Goal: Task Accomplishment & Management: Complete application form

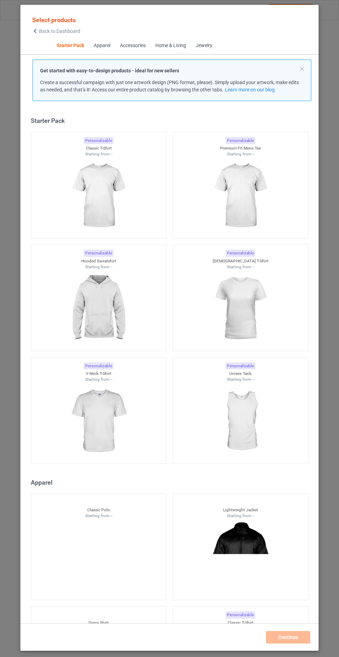
scroll to position [8, 0]
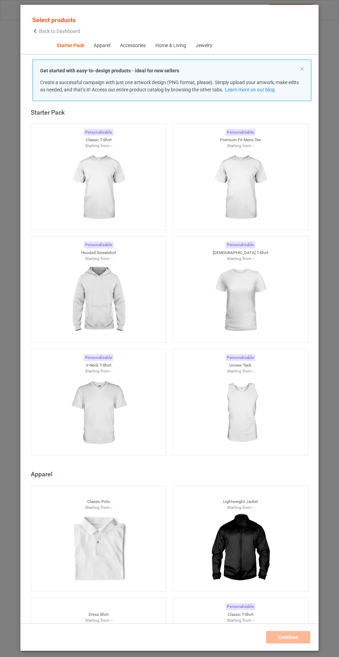
click at [111, 397] on img at bounding box center [98, 413] width 62 height 78
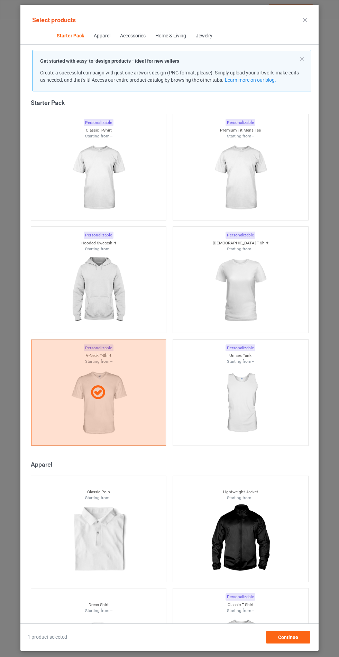
click at [120, 284] on img at bounding box center [98, 291] width 62 height 78
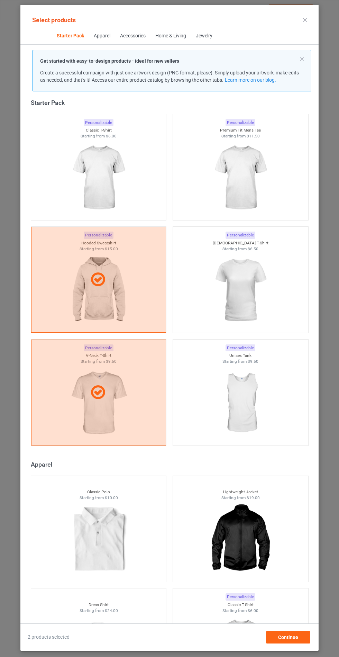
scroll to position [40, 0]
click at [288, 639] on span "Continue" at bounding box center [288, 637] width 20 height 6
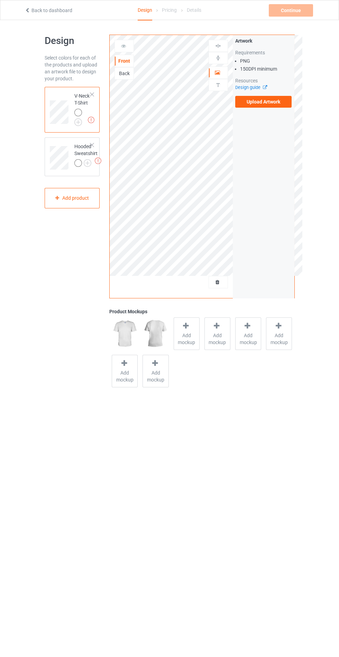
click at [271, 103] on label "Upload Artwork" at bounding box center [263, 102] width 57 height 12
click at [0, 0] on input "Upload Artwork" at bounding box center [0, 0] width 0 height 0
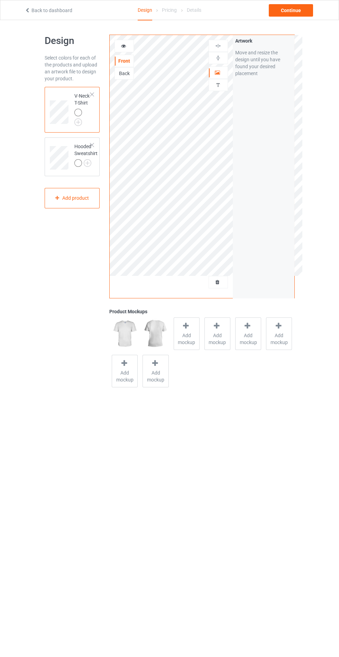
click at [180, 337] on span "Add mockup" at bounding box center [186, 339] width 25 height 14
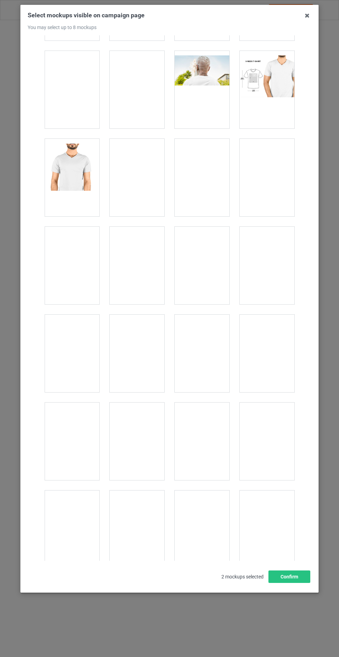
scroll to position [933, 0]
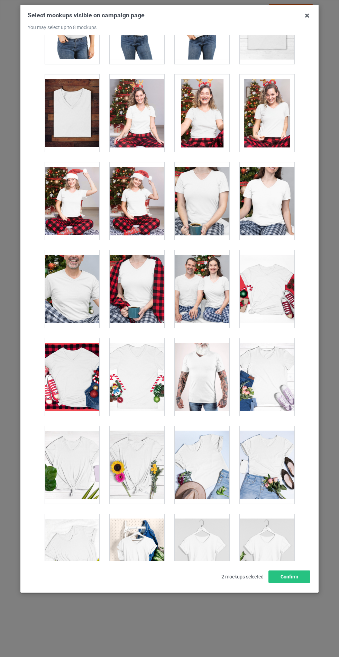
click at [272, 383] on div at bounding box center [267, 377] width 55 height 78
click at [268, 564] on div at bounding box center [267, 553] width 55 height 78
click at [138, 468] on div at bounding box center [137, 465] width 55 height 78
click at [291, 583] on button "Confirm" at bounding box center [290, 576] width 42 height 12
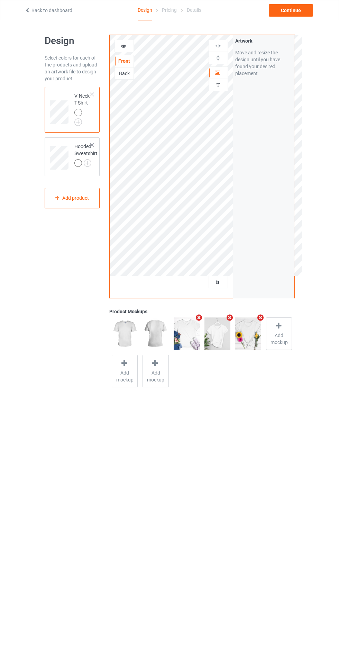
click at [71, 138] on div "Hooded Sweatshirt" at bounding box center [72, 156] width 55 height 39
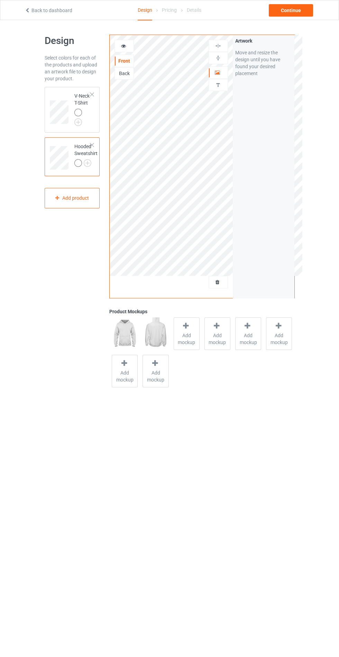
click at [77, 116] on div at bounding box center [78, 113] width 8 height 8
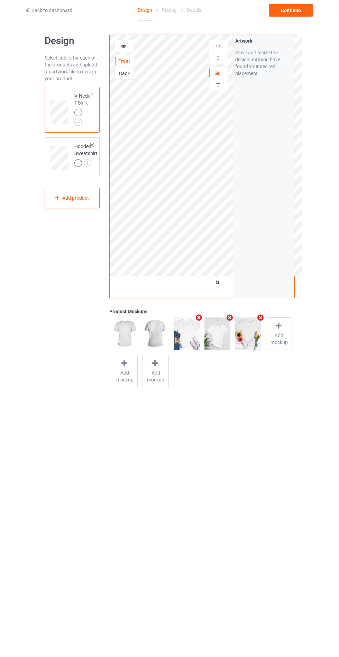
click at [0, 0] on img at bounding box center [0, 0] width 0 height 0
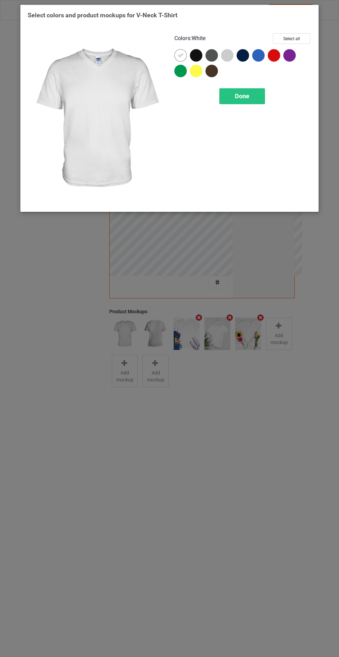
click at [227, 52] on div at bounding box center [227, 55] width 12 height 12
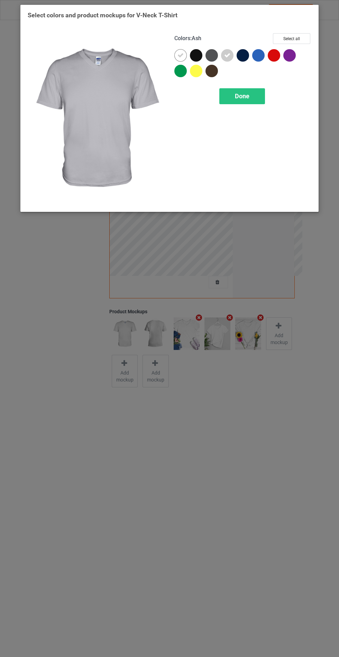
click at [196, 49] on div at bounding box center [196, 55] width 12 height 12
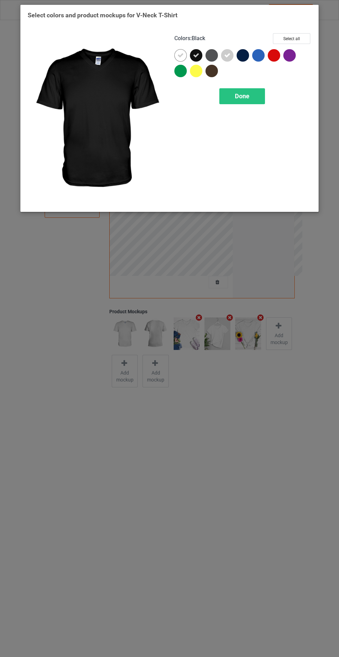
click at [212, 55] on div at bounding box center [212, 55] width 12 height 12
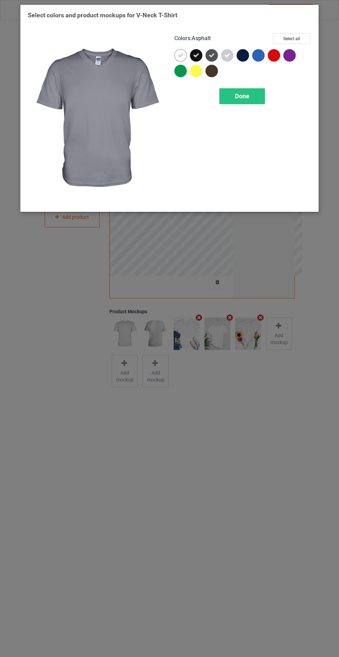
click at [244, 55] on div at bounding box center [243, 55] width 12 height 12
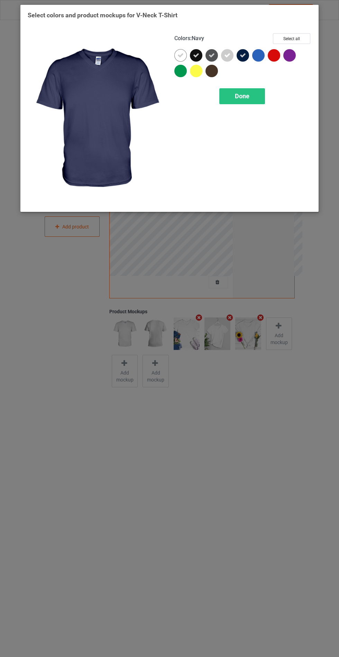
click at [245, 98] on span "Done" at bounding box center [242, 95] width 15 height 7
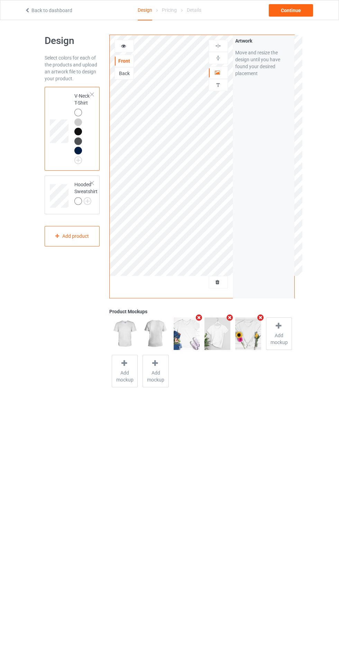
click at [0, 0] on img at bounding box center [0, 0] width 0 height 0
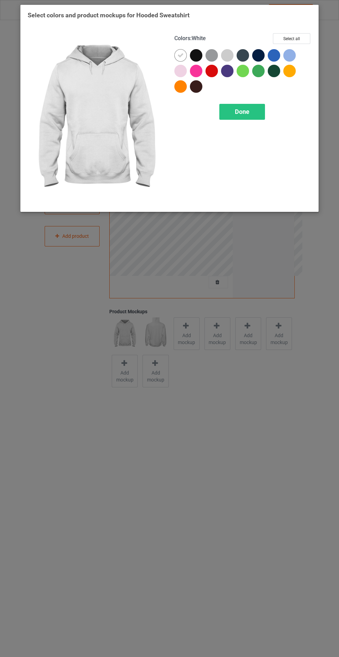
click at [201, 51] on div at bounding box center [196, 55] width 12 height 12
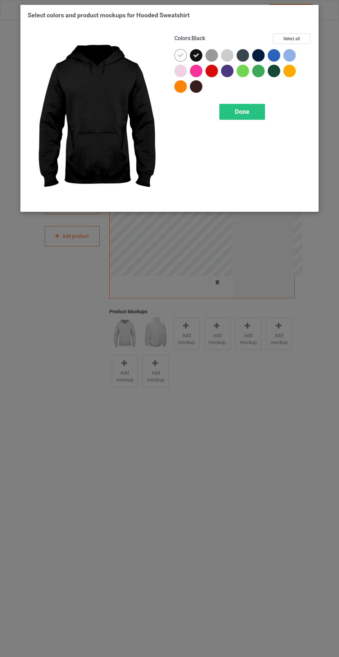
click at [211, 52] on div at bounding box center [212, 55] width 12 height 12
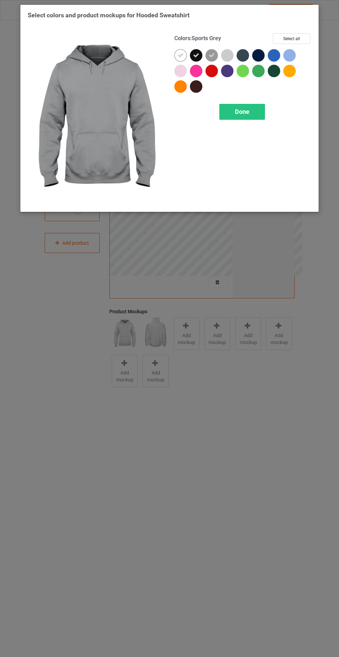
click at [226, 51] on div at bounding box center [227, 55] width 12 height 12
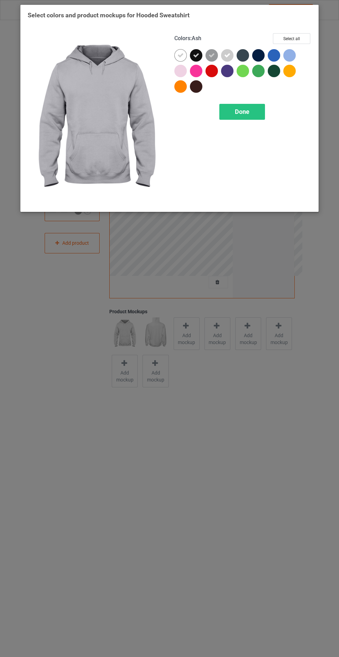
click at [243, 50] on div at bounding box center [243, 55] width 12 height 12
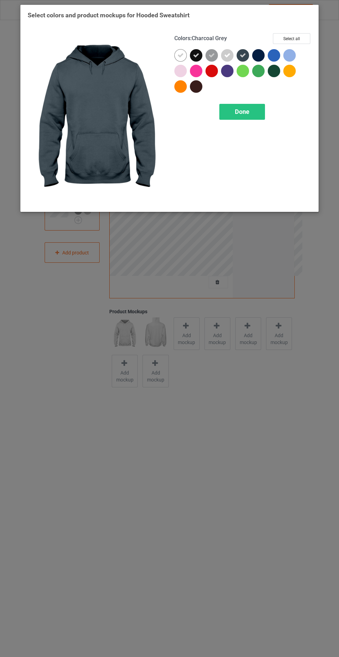
click at [261, 50] on div at bounding box center [258, 55] width 12 height 12
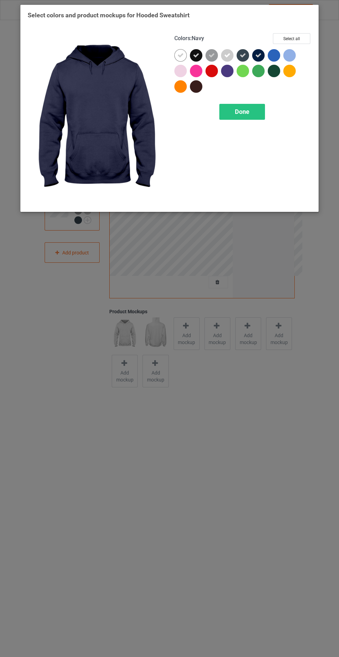
click at [290, 52] on div at bounding box center [289, 55] width 12 height 12
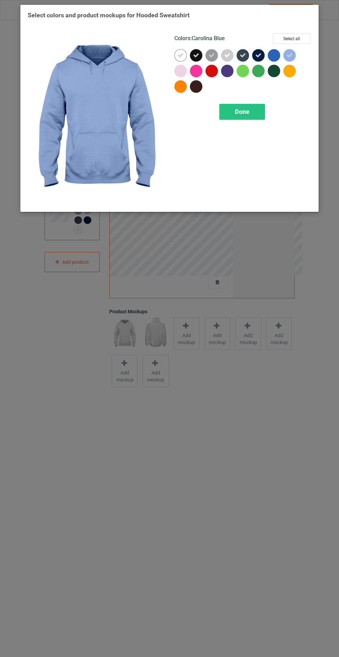
click at [181, 70] on div at bounding box center [180, 71] width 12 height 12
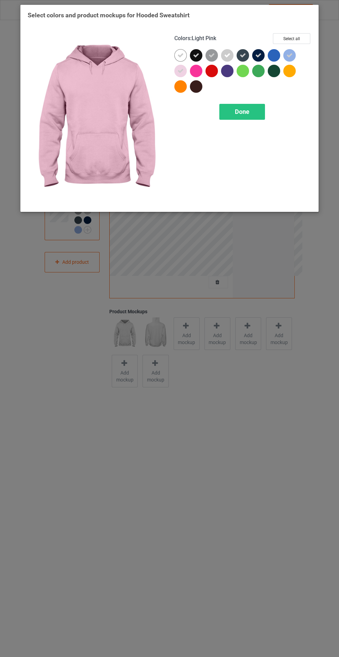
click at [244, 115] on span "Done" at bounding box center [242, 111] width 15 height 7
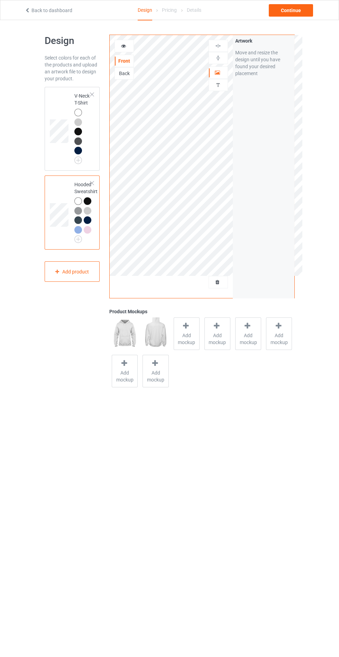
click at [189, 333] on span "Add mockup" at bounding box center [186, 339] width 25 height 14
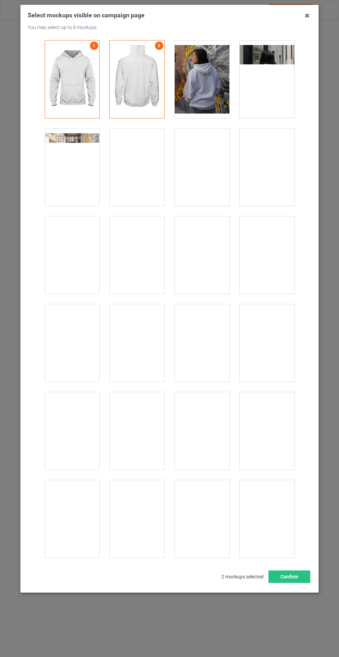
scroll to position [5586, 0]
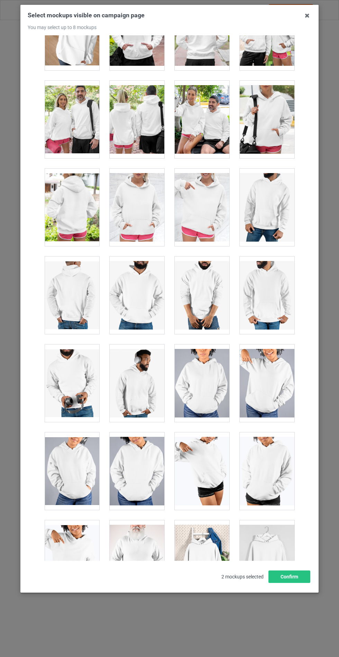
click at [151, 181] on div at bounding box center [137, 208] width 55 height 78
click at [299, 583] on button "Confirm" at bounding box center [290, 576] width 42 height 12
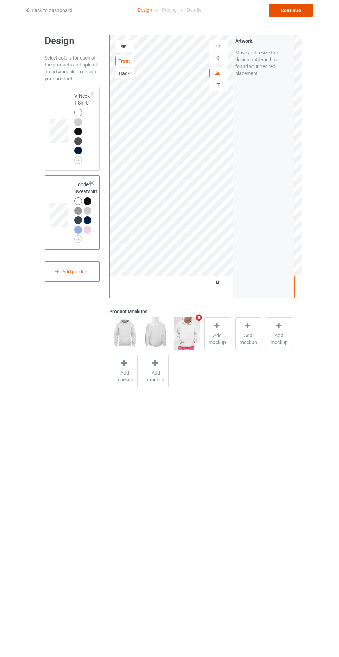
click at [296, 13] on div "Continue" at bounding box center [291, 10] width 44 height 12
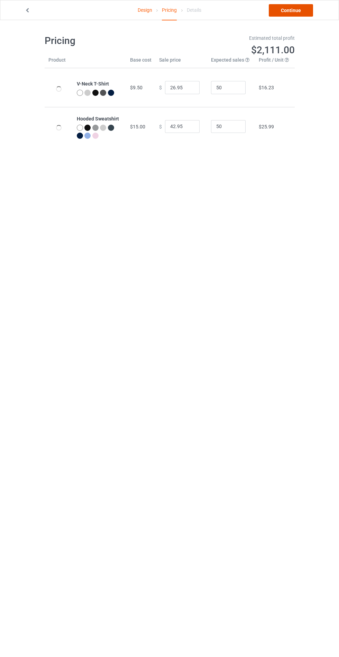
click at [287, 6] on link "Continue" at bounding box center [291, 10] width 44 height 12
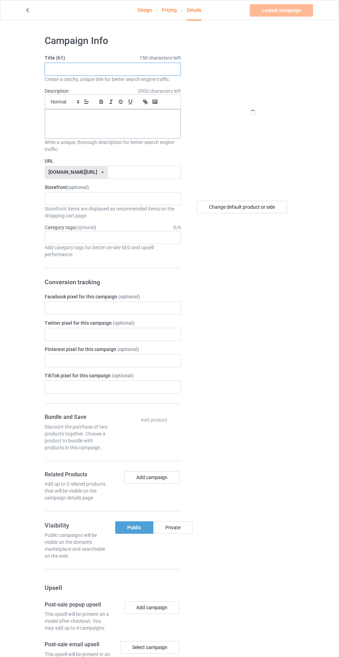
click at [111, 72] on input "text" at bounding box center [113, 69] width 136 height 13
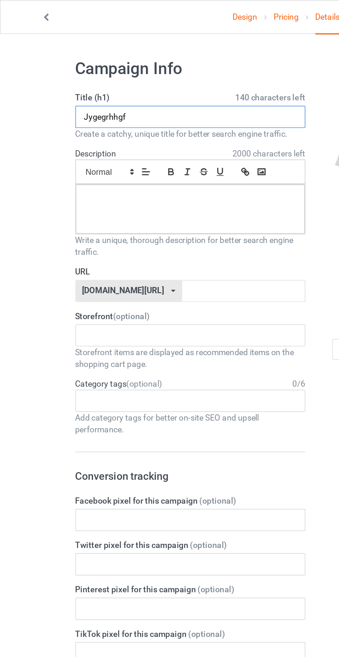
type input "Jygegrhhgf"
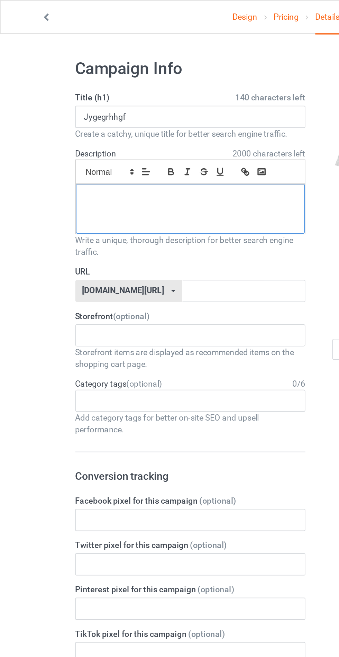
click at [111, 121] on div at bounding box center [113, 123] width 136 height 29
click at [126, 162] on label "URL" at bounding box center [113, 160] width 136 height 7
click at [132, 162] on label "URL" at bounding box center [113, 160] width 136 height 7
click at [142, 171] on input "text" at bounding box center [144, 172] width 73 height 13
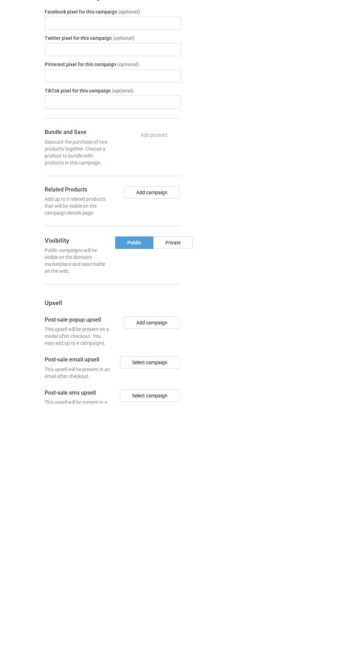
scroll to position [42, 0]
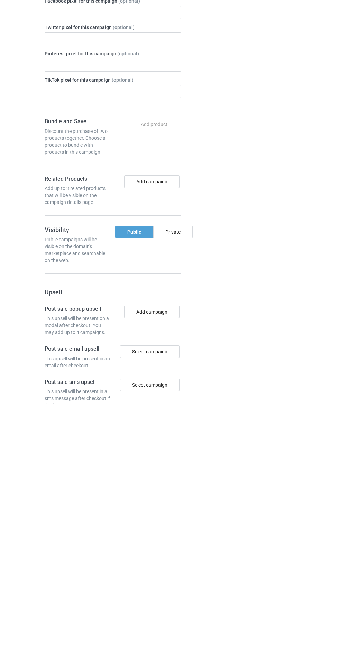
type input "Htgfvthrfg"
click at [178, 488] on div "Private" at bounding box center [172, 485] width 39 height 12
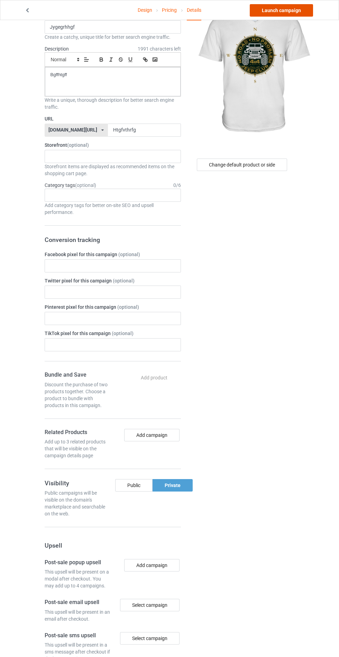
click at [286, 7] on link "Launch campaign" at bounding box center [281, 10] width 63 height 12
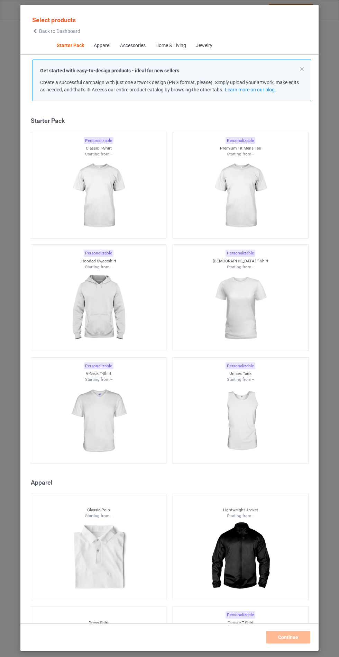
scroll to position [8, 0]
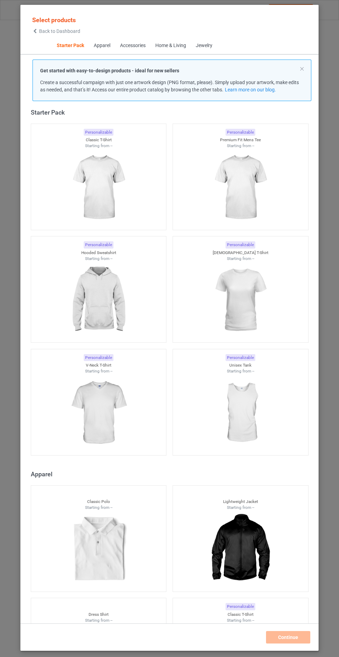
click at [102, 286] on img at bounding box center [98, 300] width 62 height 78
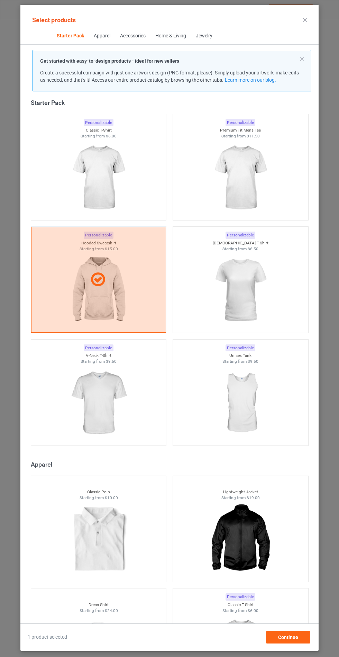
click at [92, 403] on img at bounding box center [98, 403] width 62 height 78
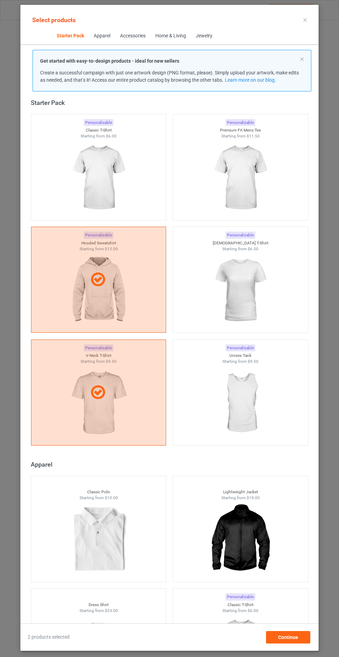
scroll to position [40, 0]
click at [290, 640] on span "Continue" at bounding box center [288, 637] width 20 height 6
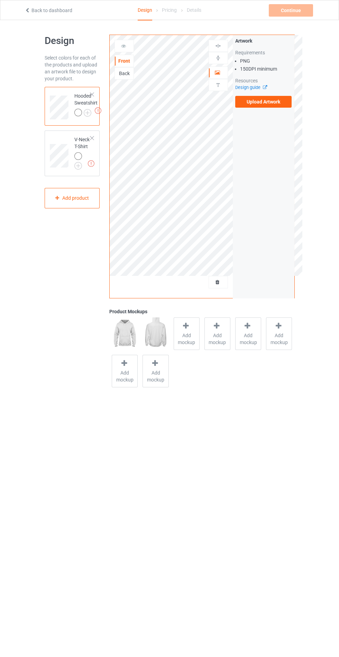
click at [277, 105] on label "Upload Artwork" at bounding box center [263, 102] width 57 height 12
click at [0, 0] on input "Upload Artwork" at bounding box center [0, 0] width 0 height 0
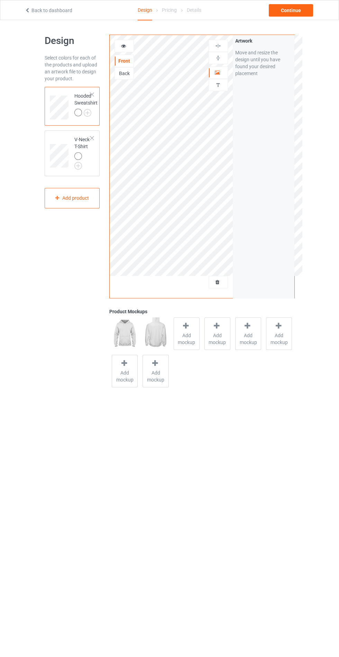
click at [197, 332] on span "Add mockup" at bounding box center [186, 339] width 25 height 14
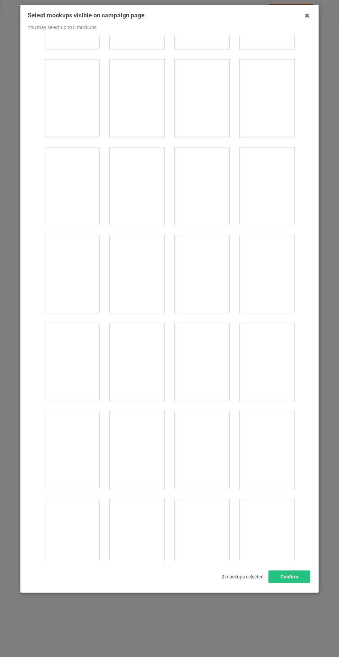
scroll to position [5519, 0]
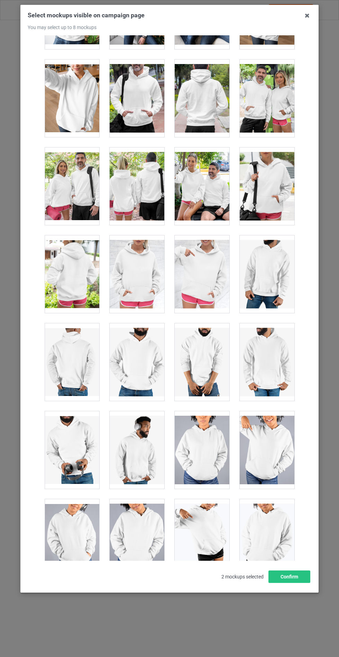
click at [142, 265] on div at bounding box center [137, 274] width 55 height 78
click at [298, 583] on button "Confirm" at bounding box center [290, 576] width 42 height 12
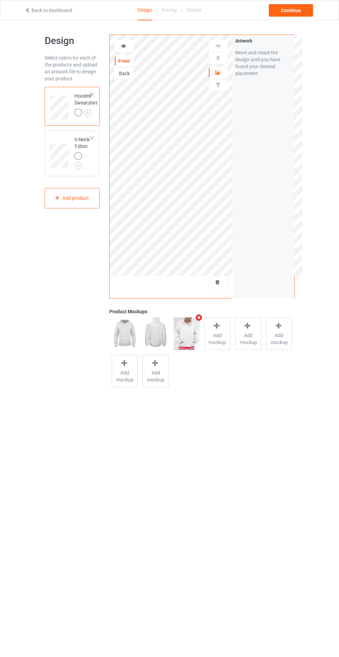
click at [0, 0] on img at bounding box center [0, 0] width 0 height 0
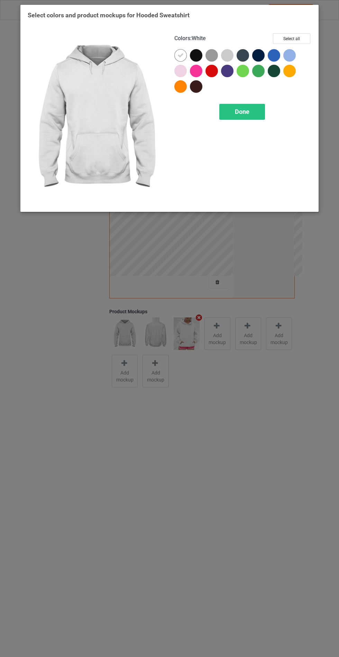
click at [198, 54] on div at bounding box center [196, 55] width 12 height 12
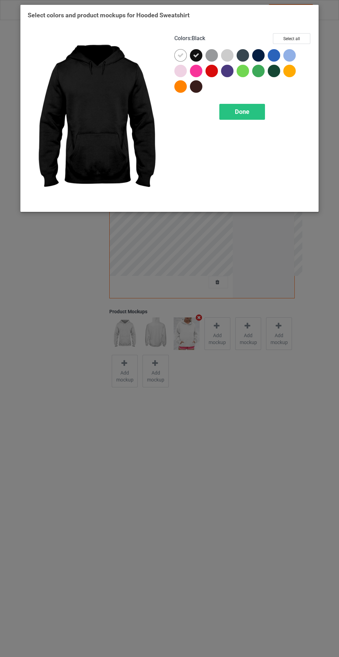
click at [213, 58] on div at bounding box center [212, 55] width 12 height 12
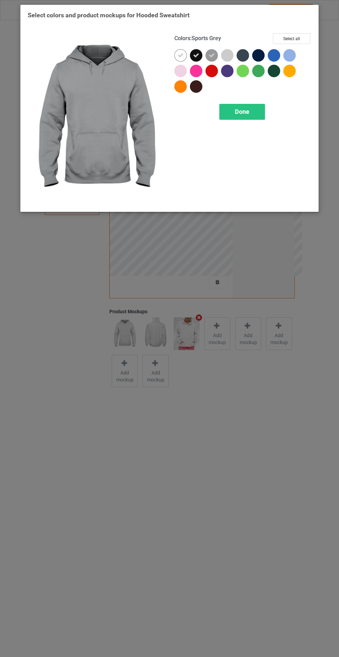
click at [242, 51] on div at bounding box center [243, 55] width 12 height 12
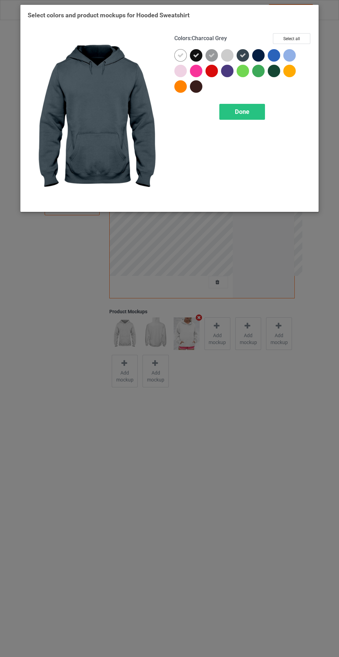
click at [260, 52] on div at bounding box center [258, 55] width 12 height 12
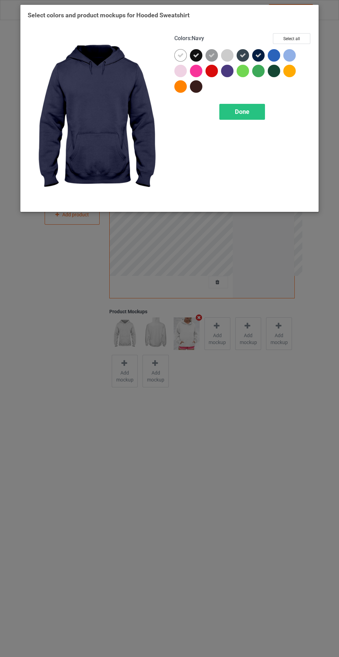
click at [246, 106] on div "Done" at bounding box center [242, 112] width 46 height 16
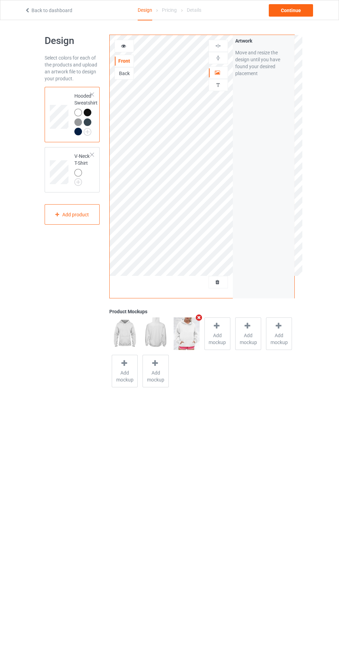
click at [0, 0] on img at bounding box center [0, 0] width 0 height 0
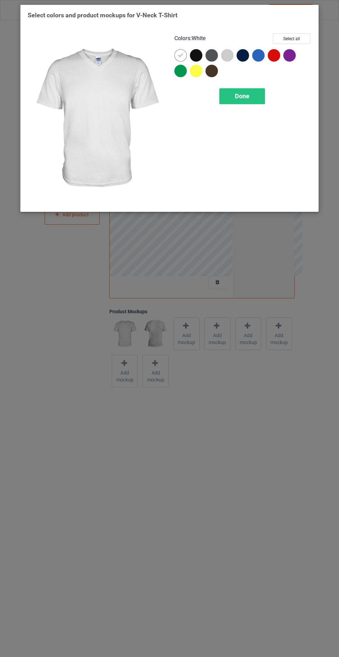
click at [181, 55] on icon at bounding box center [181, 55] width 6 height 6
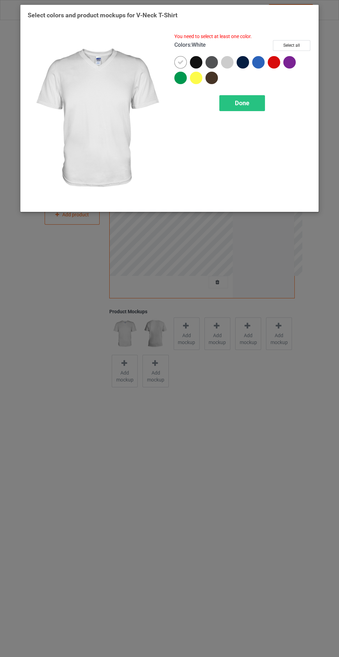
click at [211, 59] on div at bounding box center [212, 62] width 12 height 12
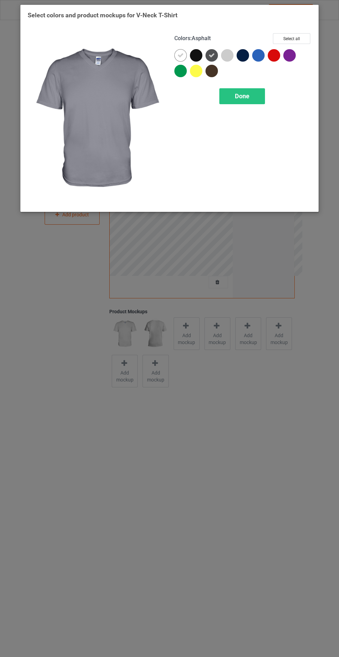
click at [196, 53] on div at bounding box center [196, 55] width 12 height 12
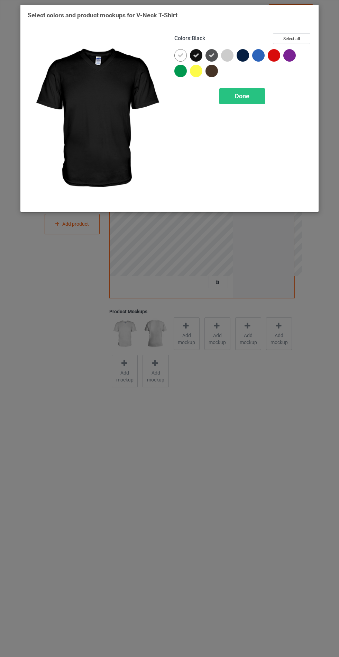
click at [245, 53] on div at bounding box center [243, 55] width 12 height 12
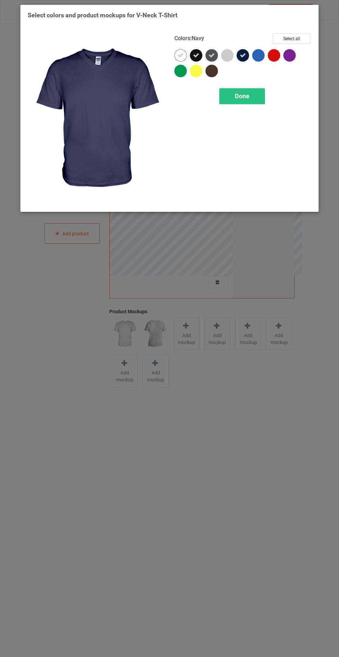
click at [245, 98] on span "Done" at bounding box center [242, 95] width 15 height 7
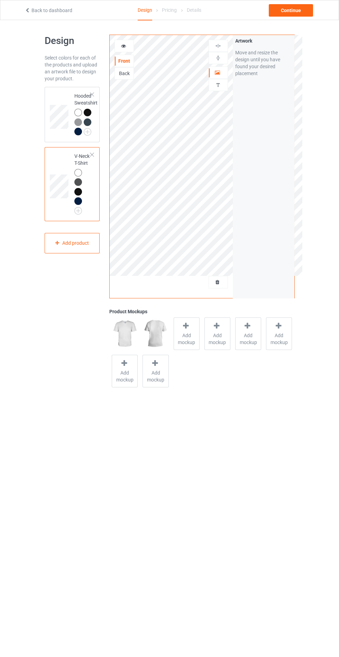
click at [178, 323] on div "Add mockup" at bounding box center [187, 333] width 26 height 33
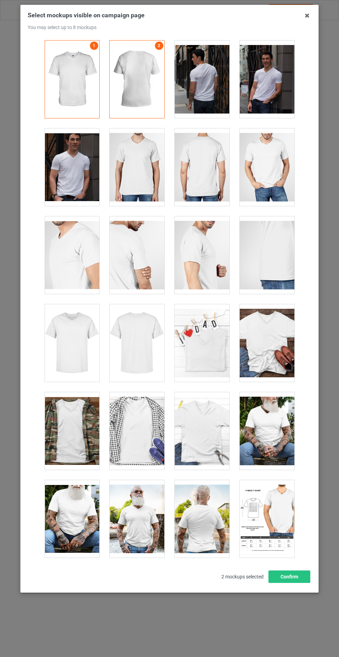
scroll to position [933, 0]
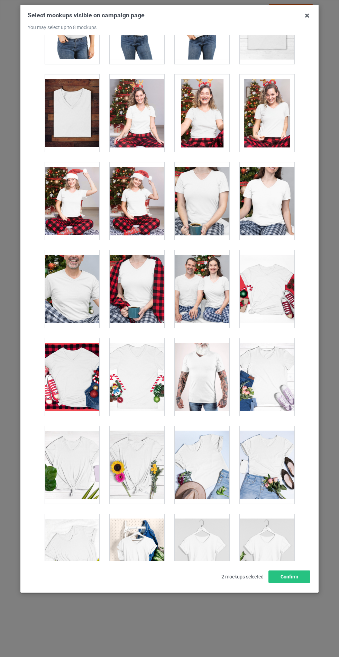
click at [269, 563] on div at bounding box center [267, 553] width 55 height 78
click at [138, 460] on div at bounding box center [137, 465] width 55 height 78
click at [142, 553] on div at bounding box center [137, 553] width 55 height 78
click at [277, 372] on div at bounding box center [267, 377] width 55 height 78
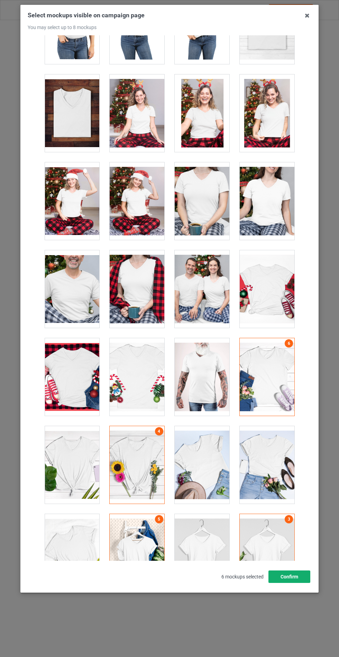
click at [295, 583] on button "Confirm" at bounding box center [290, 576] width 42 height 12
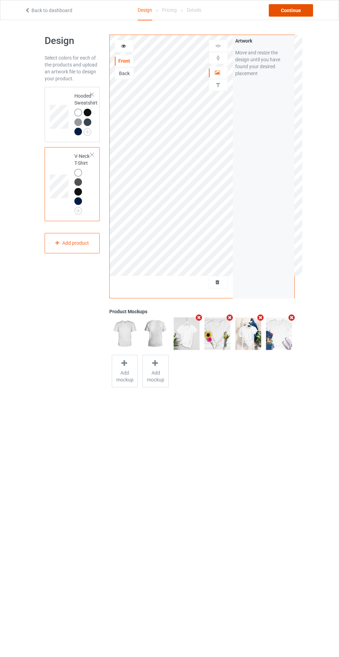
click at [305, 6] on div "Continue" at bounding box center [291, 10] width 44 height 12
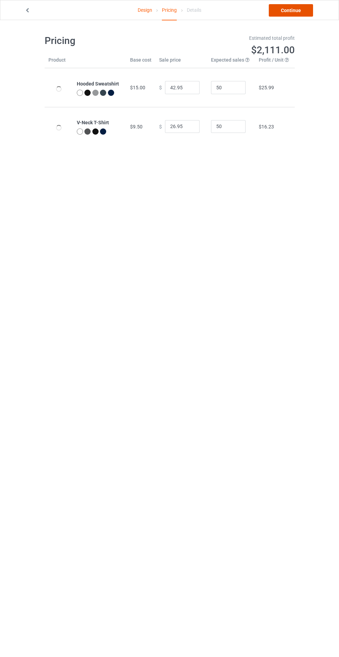
click at [293, 12] on link "Continue" at bounding box center [291, 10] width 44 height 12
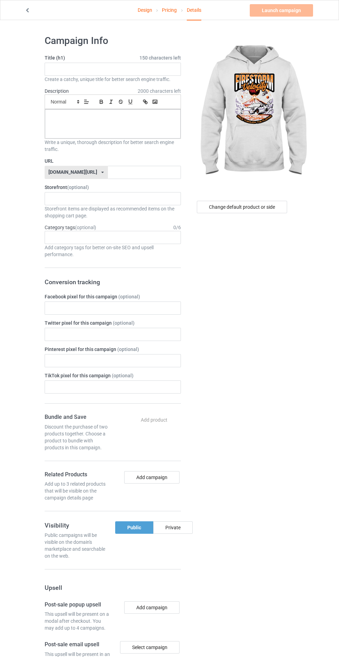
click at [151, 56] on span "150 characters left" at bounding box center [160, 57] width 42 height 7
click at [108, 67] on input "text" at bounding box center [113, 69] width 136 height 13
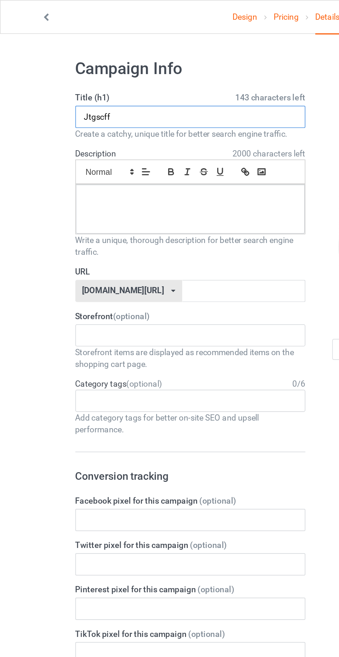
type input "Jtgscff"
click at [99, 128] on div at bounding box center [113, 123] width 136 height 29
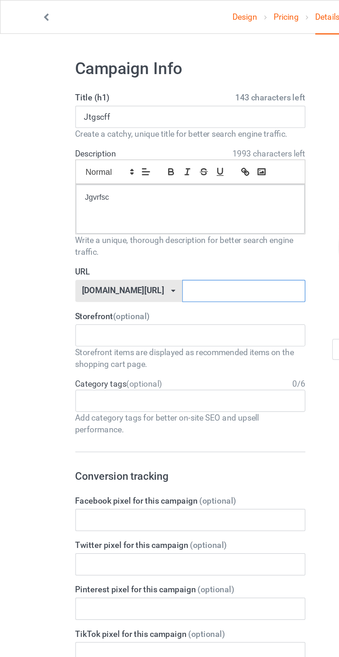
click at [132, 171] on input "text" at bounding box center [144, 172] width 73 height 13
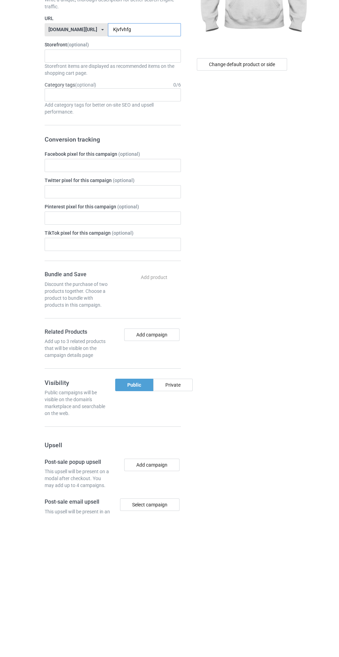
type input "Kjvfvhfg"
click at [182, 524] on div "Private" at bounding box center [172, 527] width 39 height 12
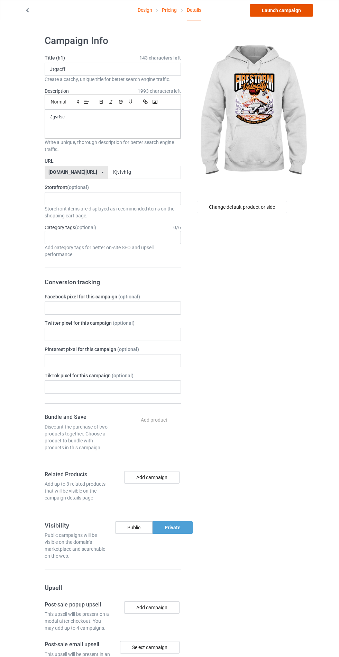
click at [276, 8] on link "Launch campaign" at bounding box center [281, 10] width 63 height 12
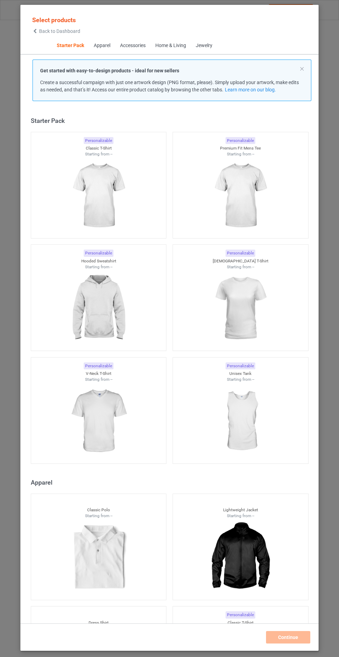
scroll to position [8, 0]
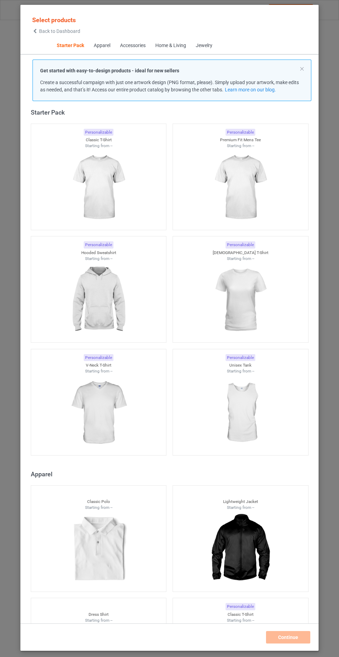
click at [102, 295] on img at bounding box center [98, 300] width 62 height 78
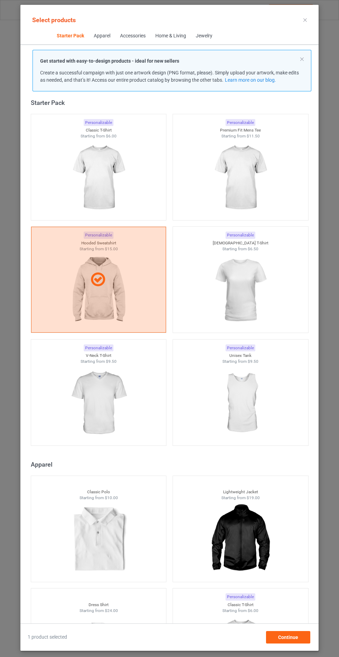
click at [93, 411] on img at bounding box center [98, 403] width 62 height 78
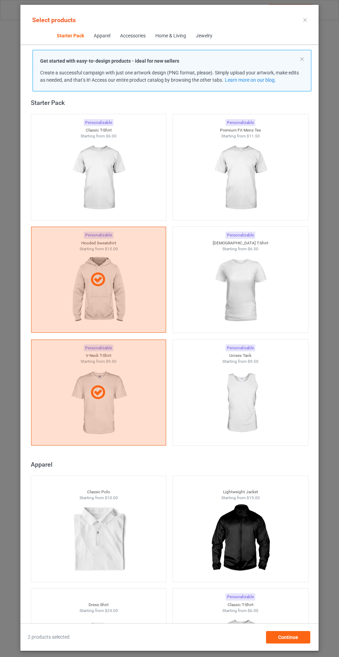
scroll to position [40, 0]
click at [293, 639] on span "Continue" at bounding box center [288, 637] width 20 height 6
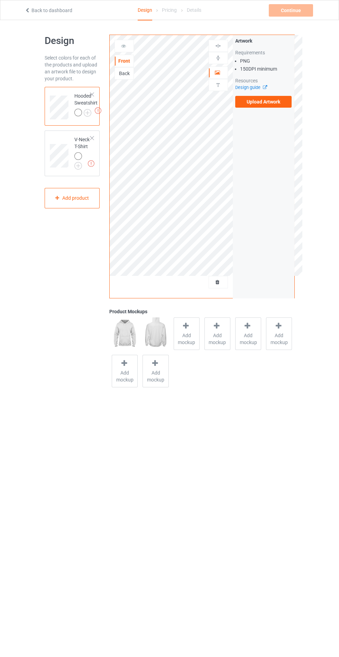
click at [272, 105] on label "Upload Artwork" at bounding box center [263, 102] width 57 height 12
click at [0, 0] on input "Upload Artwork" at bounding box center [0, 0] width 0 height 0
click at [273, 102] on label "Upload Artwork" at bounding box center [263, 102] width 57 height 12
click at [0, 0] on input "Upload Artwork" at bounding box center [0, 0] width 0 height 0
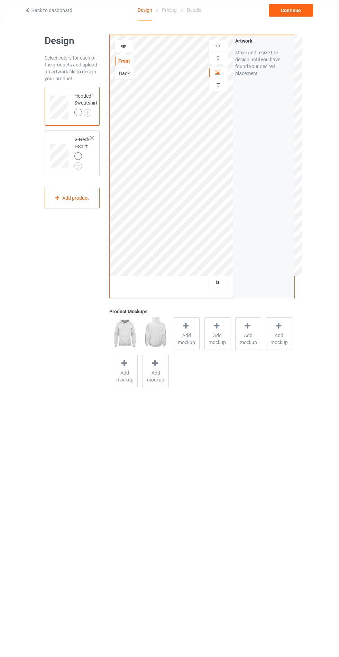
click at [184, 340] on span "Add mockup" at bounding box center [186, 339] width 25 height 14
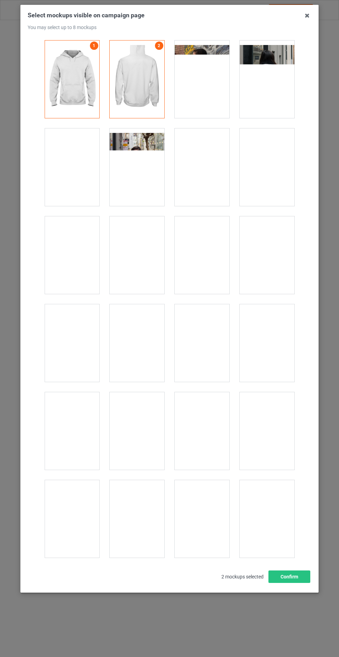
scroll to position [5586, 0]
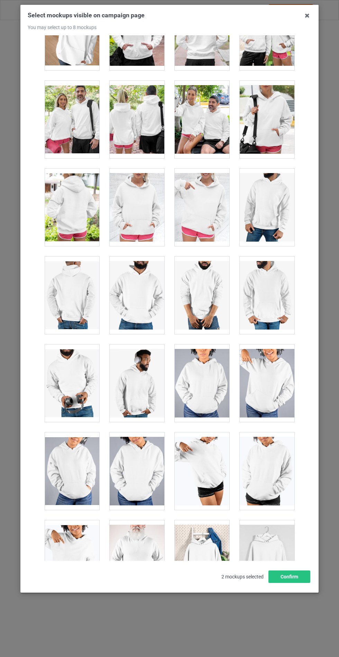
click at [145, 209] on div at bounding box center [137, 208] width 55 height 78
click at [299, 583] on button "Confirm" at bounding box center [290, 576] width 42 height 12
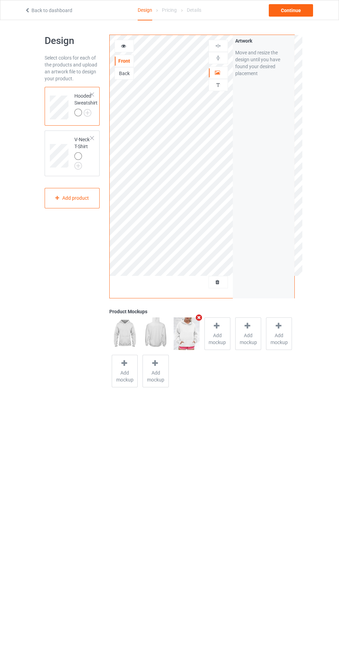
click at [0, 0] on img at bounding box center [0, 0] width 0 height 0
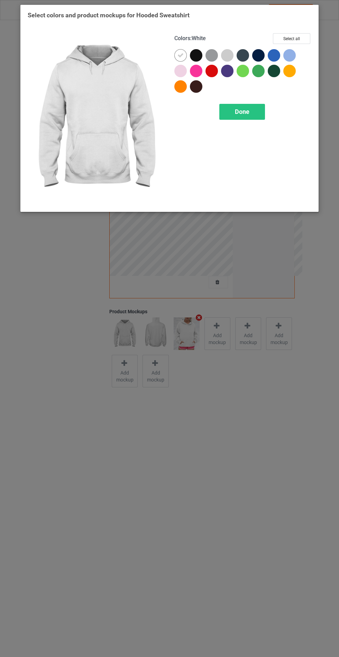
click at [198, 57] on div at bounding box center [196, 55] width 12 height 12
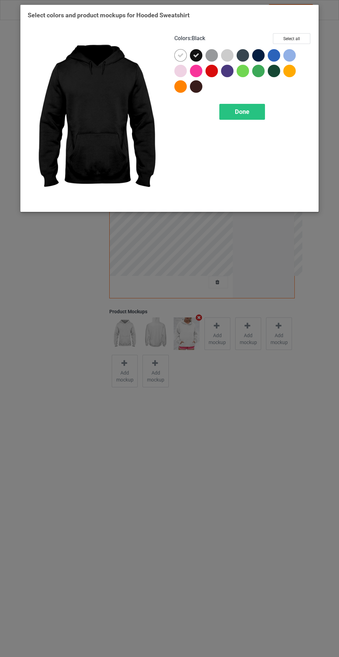
click at [219, 59] on div at bounding box center [214, 57] width 16 height 16
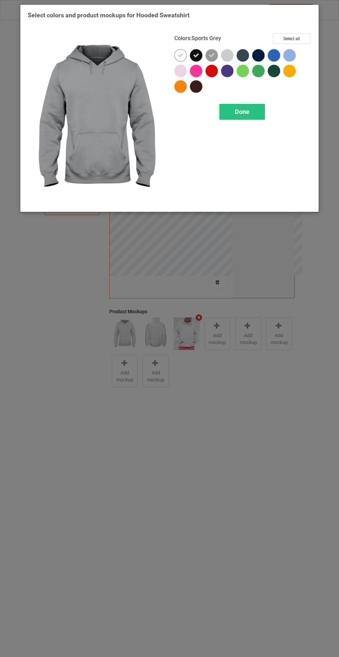
click at [228, 58] on div at bounding box center [227, 55] width 12 height 12
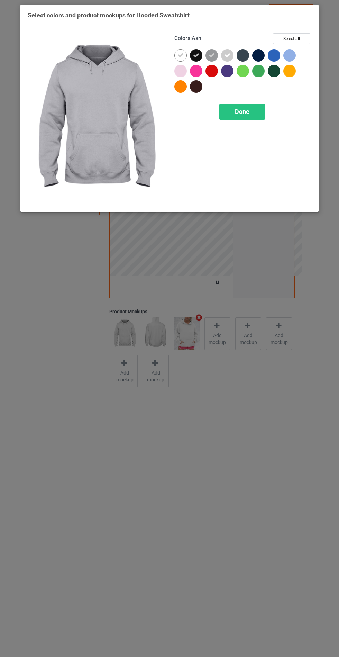
click at [247, 58] on div at bounding box center [243, 55] width 12 height 12
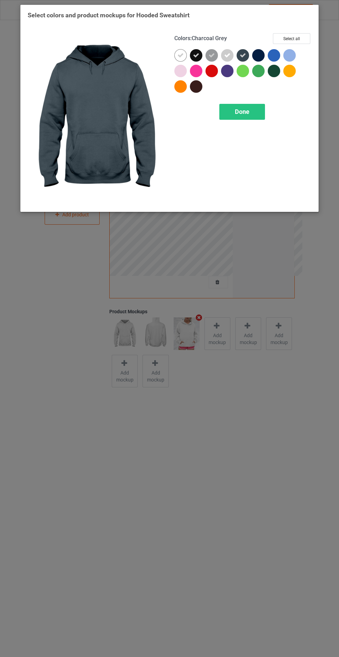
click at [291, 60] on div at bounding box center [289, 55] width 12 height 12
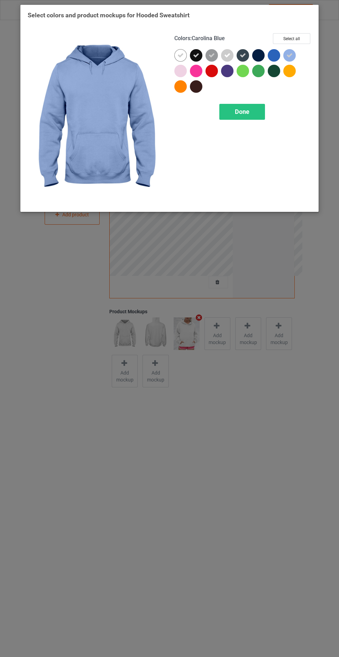
click at [180, 74] on div at bounding box center [180, 71] width 12 height 12
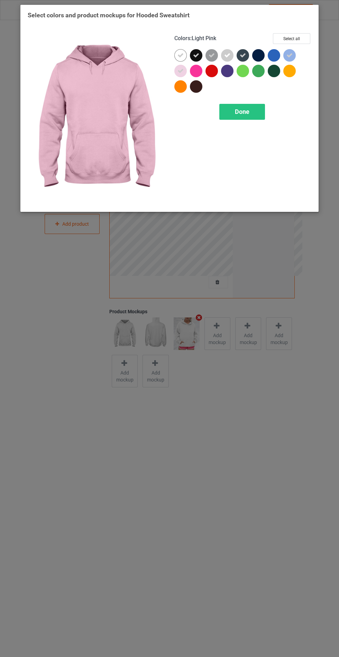
click at [243, 112] on span "Done" at bounding box center [242, 111] width 15 height 7
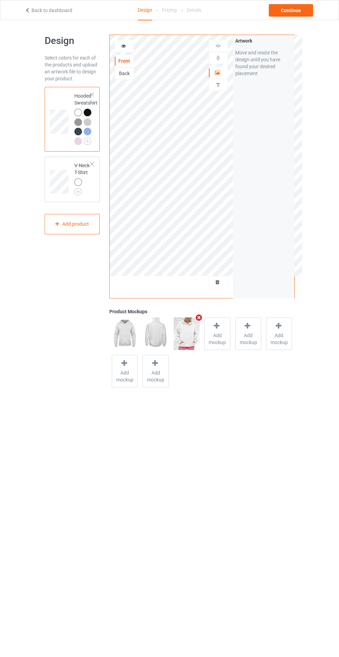
click at [0, 0] on img at bounding box center [0, 0] width 0 height 0
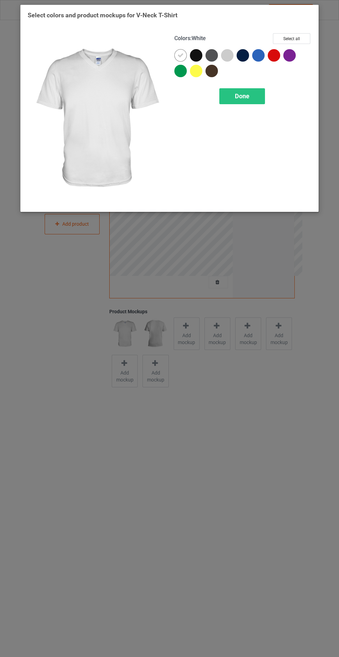
click at [233, 53] on div at bounding box center [229, 57] width 16 height 16
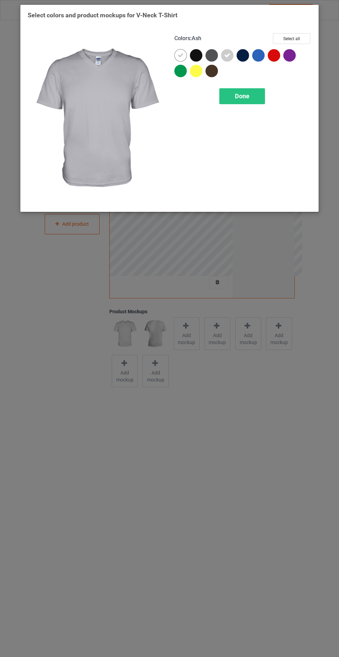
click at [195, 57] on div at bounding box center [196, 55] width 12 height 12
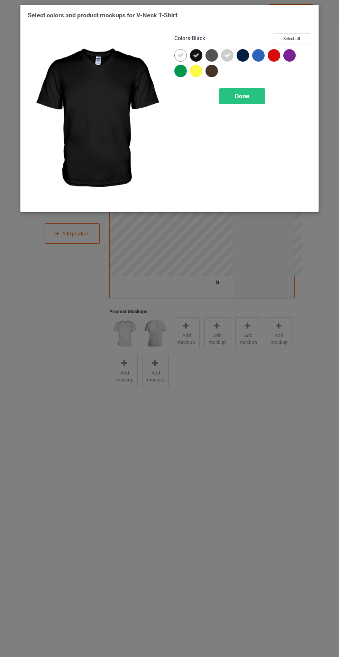
click at [211, 56] on div at bounding box center [212, 55] width 12 height 12
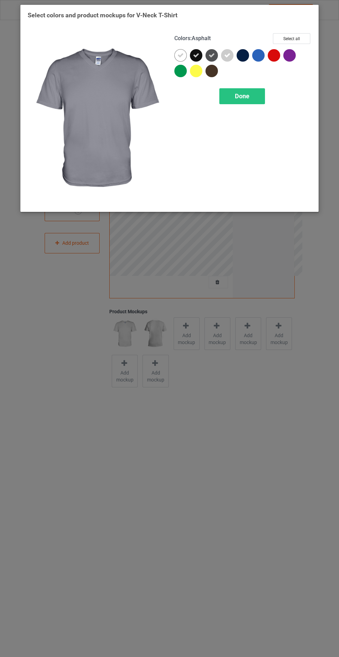
click at [249, 59] on div at bounding box center [245, 57] width 16 height 16
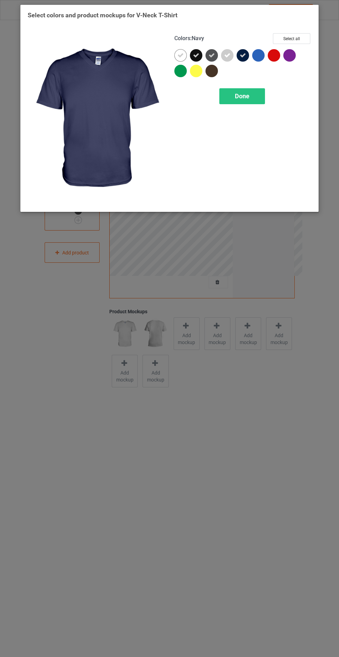
click at [241, 96] on span "Done" at bounding box center [242, 95] width 15 height 7
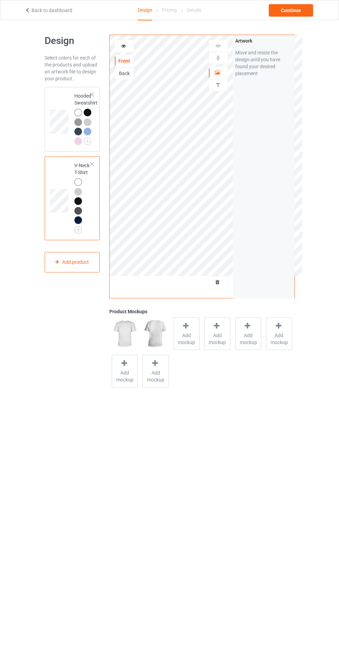
click at [189, 338] on span "Add mockup" at bounding box center [186, 339] width 25 height 14
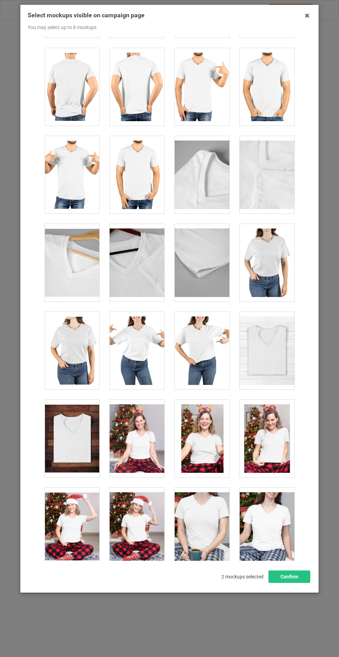
scroll to position [933, 0]
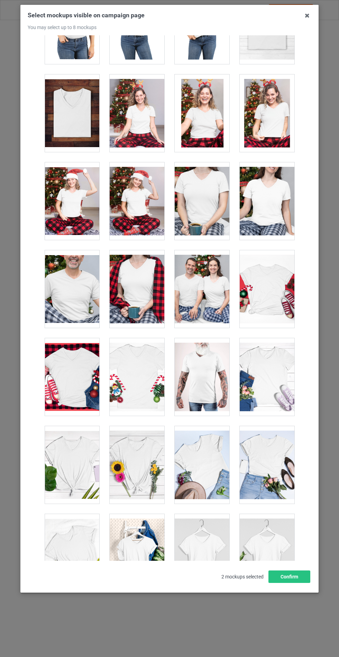
click at [263, 547] on div at bounding box center [267, 553] width 55 height 78
click at [154, 539] on div at bounding box center [137, 553] width 55 height 78
click at [289, 381] on div at bounding box center [267, 377] width 55 height 78
click at [147, 458] on div at bounding box center [137, 465] width 55 height 78
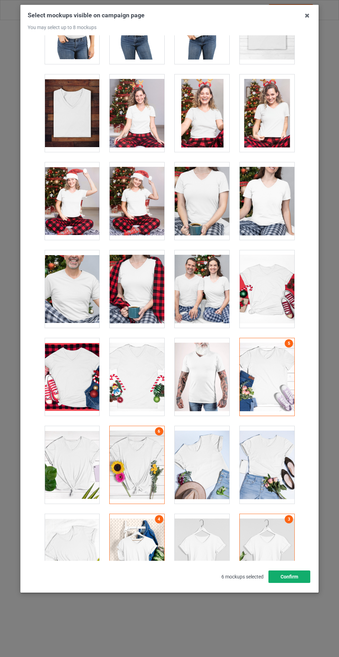
click at [286, 583] on button "Confirm" at bounding box center [290, 576] width 42 height 12
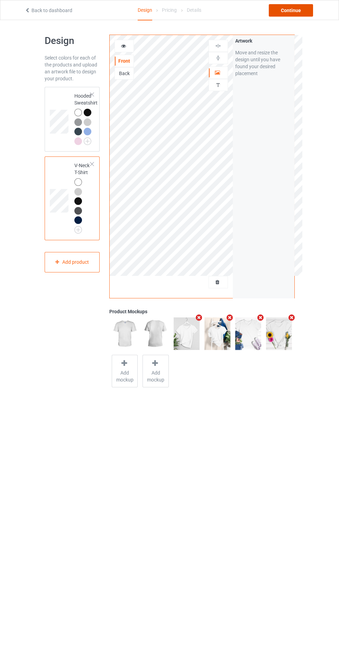
click at [293, 13] on div "Continue" at bounding box center [291, 10] width 44 height 12
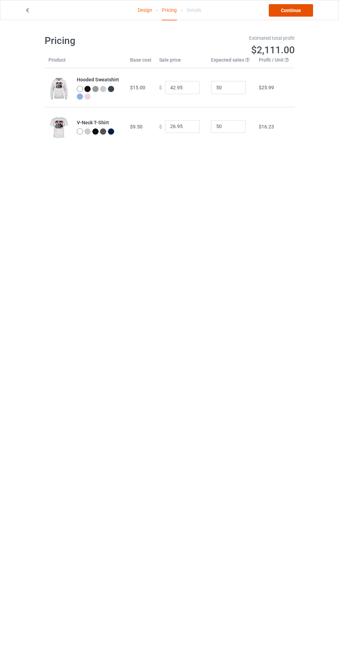
click at [302, 14] on link "Continue" at bounding box center [291, 10] width 44 height 12
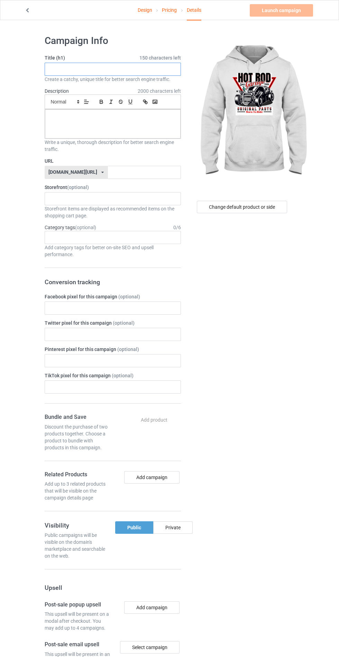
click at [158, 69] on input "text" at bounding box center [113, 69] width 136 height 13
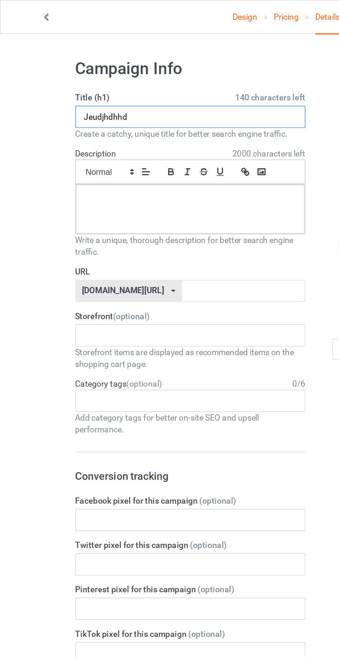
type input "Jeudjhdhhd"
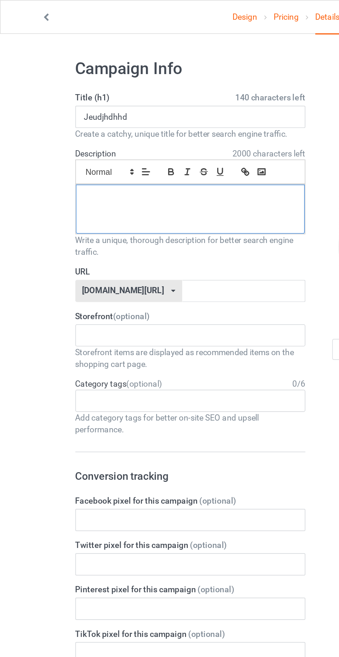
click at [56, 134] on div at bounding box center [113, 123] width 136 height 29
click at [108, 173] on input "text" at bounding box center [144, 172] width 73 height 13
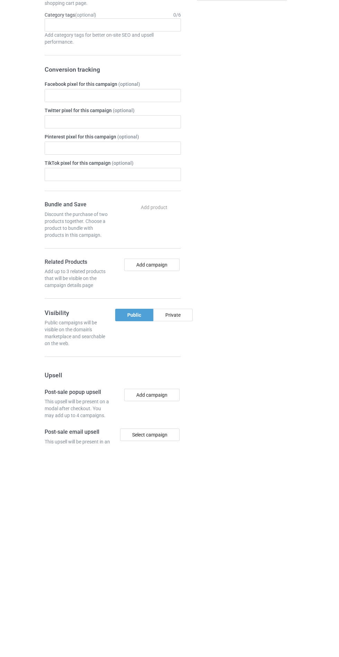
type input "Hdhhdhhjd"
click at [182, 523] on div "Private" at bounding box center [172, 527] width 39 height 12
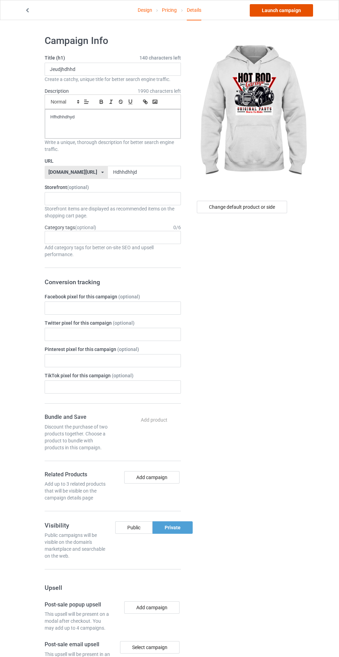
click at [287, 8] on link "Launch campaign" at bounding box center [281, 10] width 63 height 12
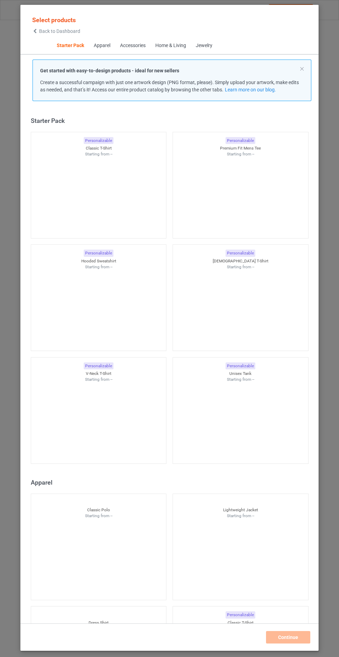
scroll to position [8, 0]
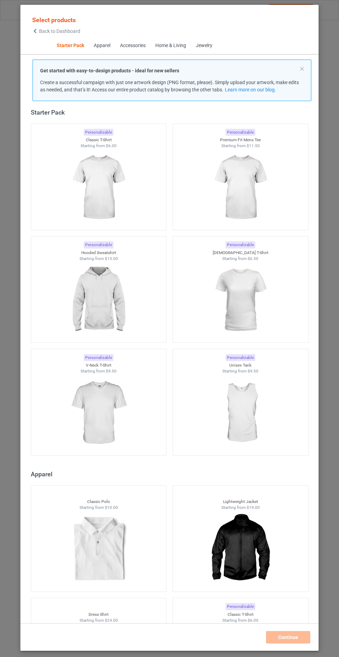
click at [106, 300] on img at bounding box center [98, 300] width 62 height 78
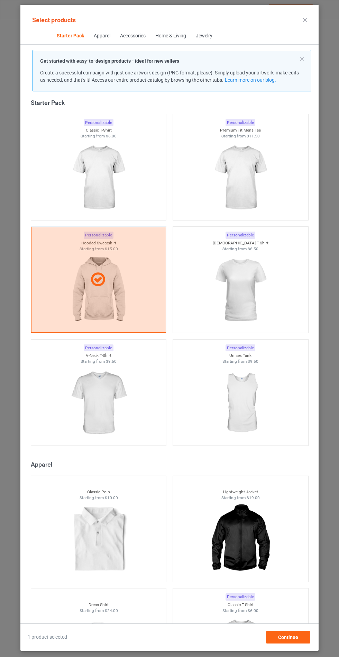
click at [118, 411] on img at bounding box center [98, 403] width 62 height 78
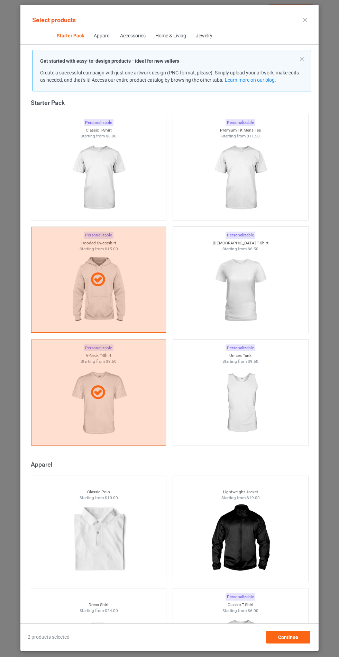
scroll to position [40, 0]
click at [300, 643] on div "Continue" at bounding box center [288, 637] width 44 height 12
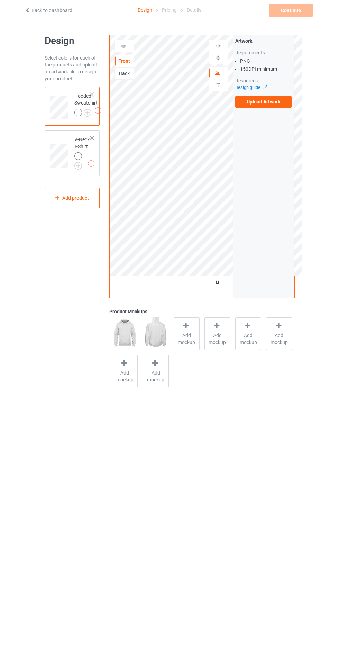
click at [277, 103] on label "Upload Artwork" at bounding box center [263, 102] width 57 height 12
click at [0, 0] on input "Upload Artwork" at bounding box center [0, 0] width 0 height 0
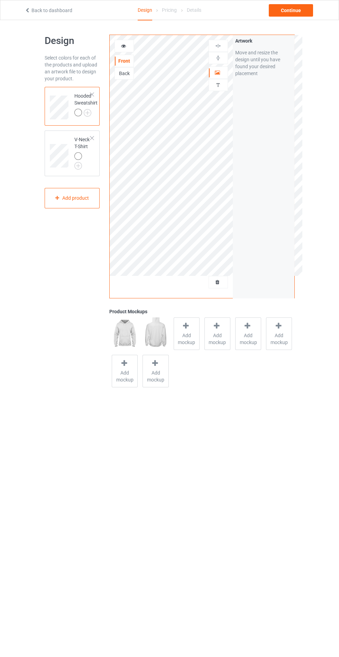
click at [185, 331] on div at bounding box center [187, 327] width 10 height 10
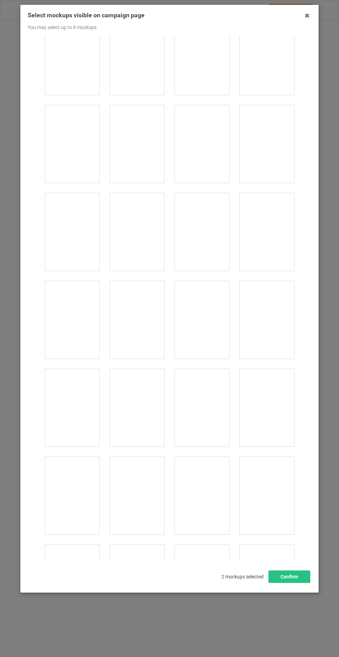
scroll to position [5586, 0]
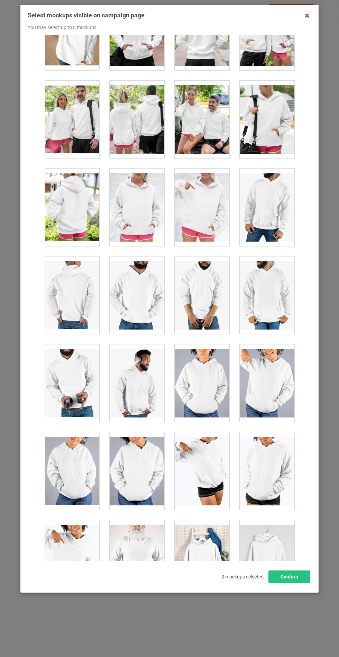
click at [136, 206] on div at bounding box center [137, 208] width 55 height 78
click at [298, 583] on button "Confirm" at bounding box center [290, 576] width 42 height 12
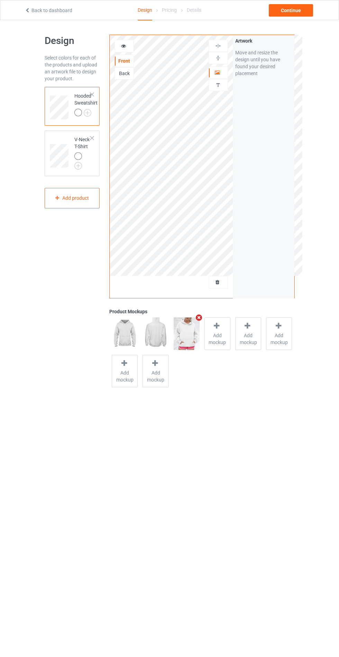
click at [0, 0] on img at bounding box center [0, 0] width 0 height 0
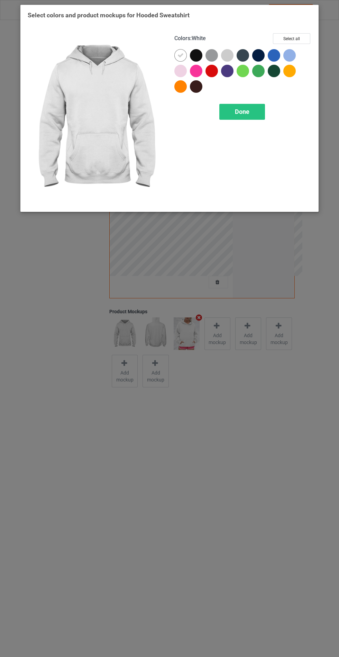
click at [202, 57] on div at bounding box center [198, 57] width 16 height 16
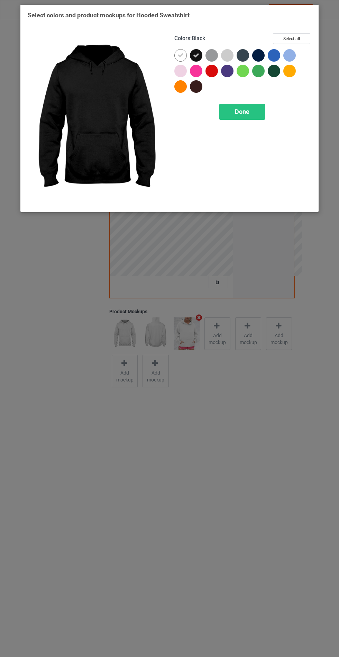
click at [217, 60] on div at bounding box center [214, 57] width 16 height 16
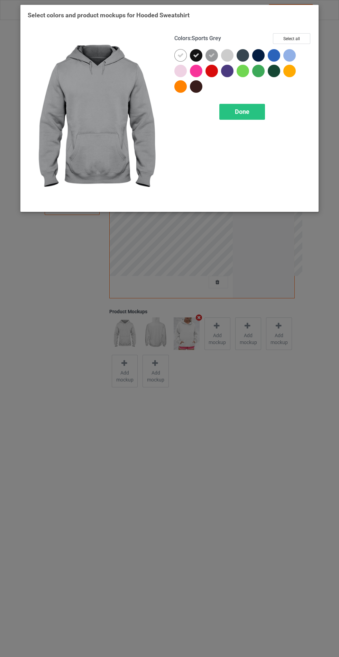
click at [247, 61] on div at bounding box center [245, 57] width 16 height 16
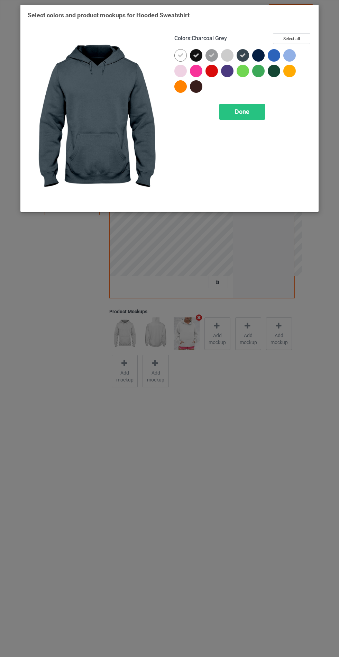
click at [263, 64] on div at bounding box center [260, 57] width 16 height 16
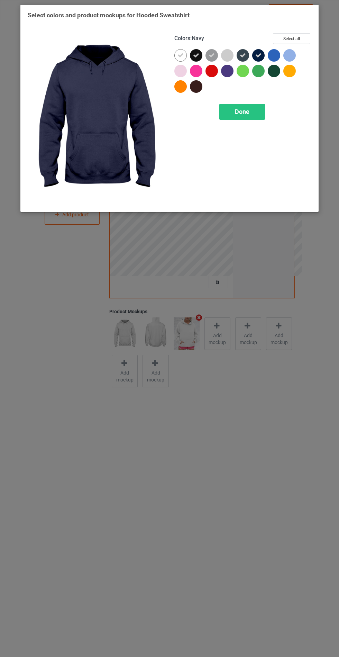
click at [254, 116] on div "Done" at bounding box center [242, 112] width 46 height 16
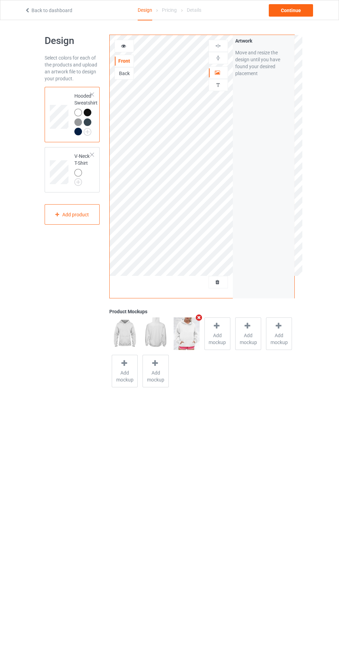
click at [0, 0] on img at bounding box center [0, 0] width 0 height 0
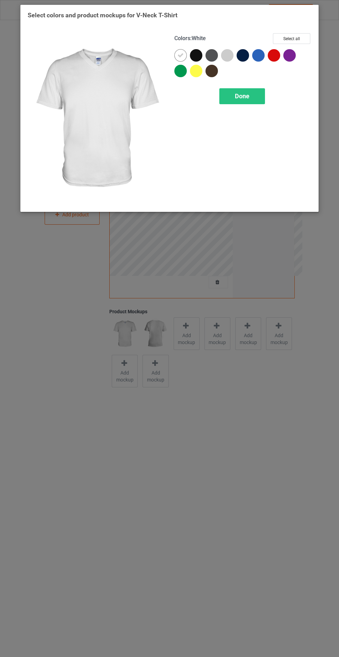
click at [200, 60] on div at bounding box center [198, 57] width 16 height 16
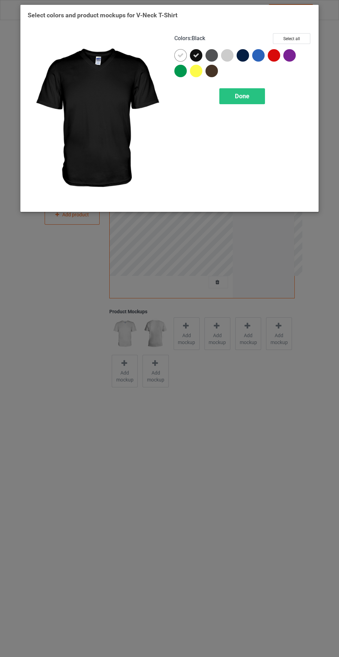
click at [216, 55] on div at bounding box center [212, 55] width 12 height 12
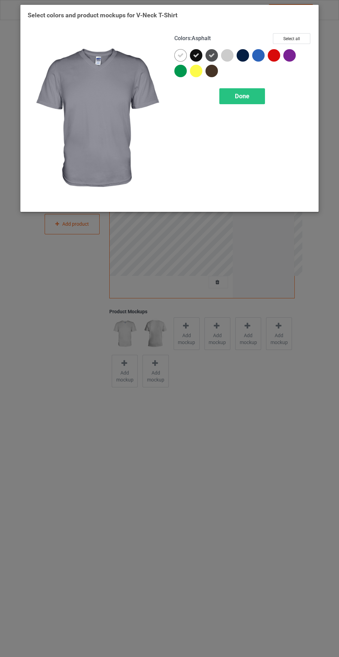
click at [250, 59] on div at bounding box center [245, 57] width 16 height 16
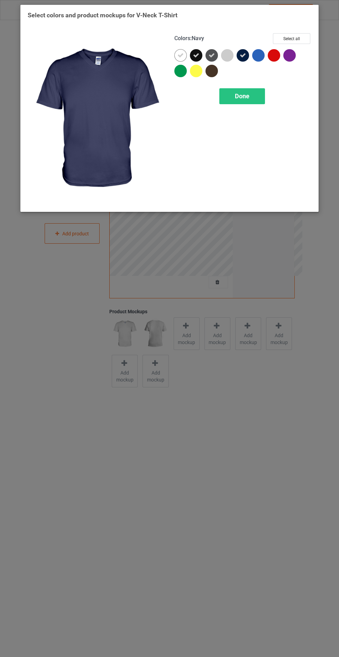
click at [247, 99] on span "Done" at bounding box center [242, 95] width 15 height 7
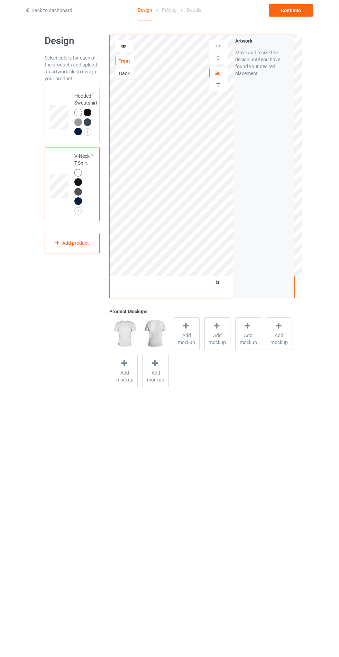
click at [177, 334] on span "Add mockup" at bounding box center [186, 339] width 25 height 14
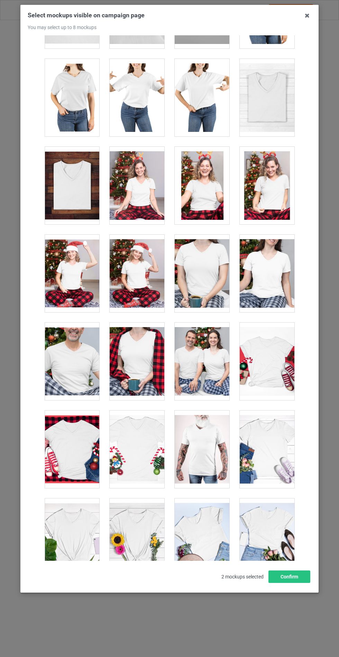
scroll to position [933, 0]
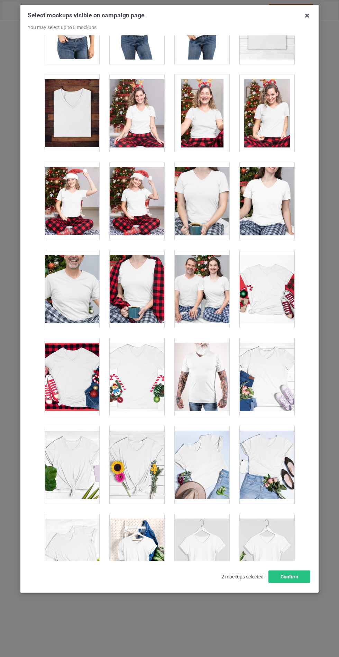
click at [276, 561] on div at bounding box center [267, 553] width 55 height 78
click at [159, 559] on div at bounding box center [137, 553] width 55 height 78
click at [148, 453] on div at bounding box center [137, 465] width 55 height 78
click at [289, 583] on button "Confirm" at bounding box center [290, 576] width 42 height 12
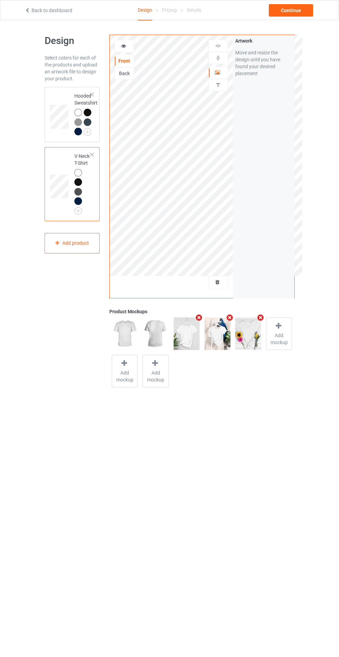
click at [58, 97] on td at bounding box center [60, 115] width 21 height 50
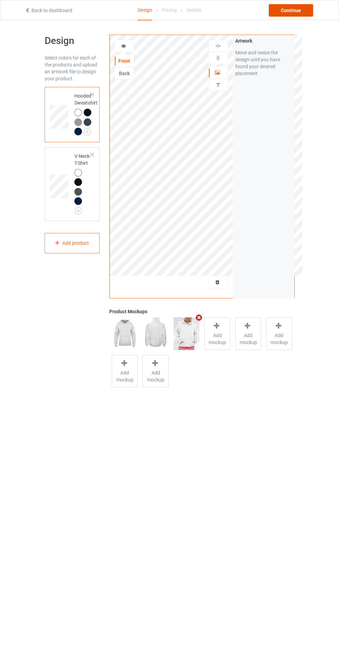
click at [289, 10] on div "Continue" at bounding box center [291, 10] width 44 height 12
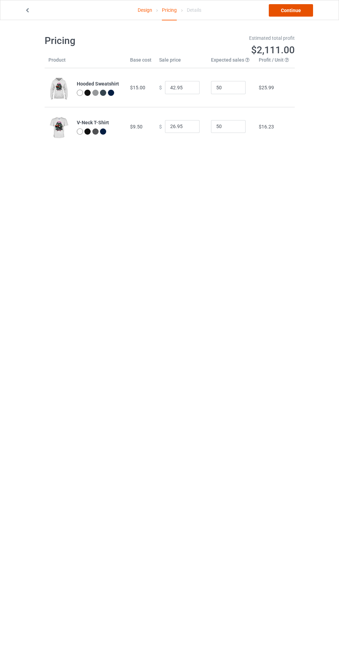
click at [291, 13] on link "Continue" at bounding box center [291, 10] width 44 height 12
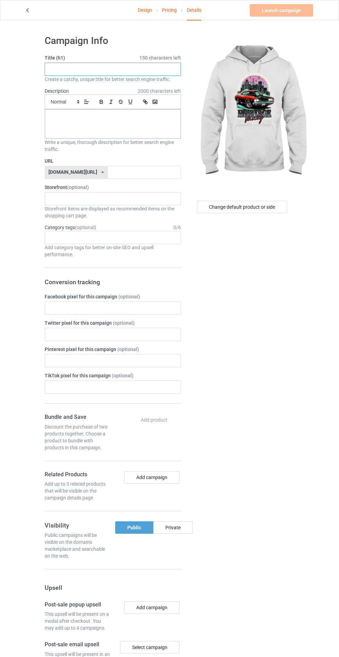
click at [152, 71] on input "text" at bounding box center [113, 69] width 136 height 13
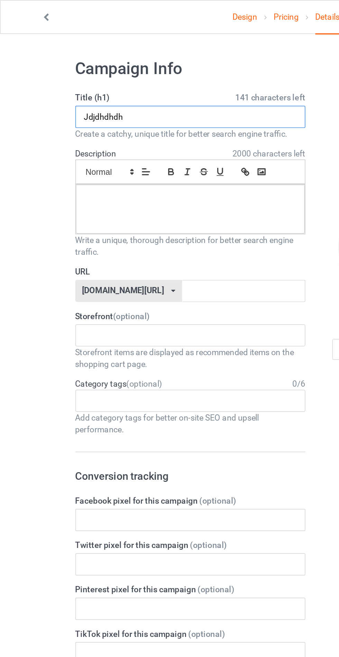
type input "Jdjdhdhdh"
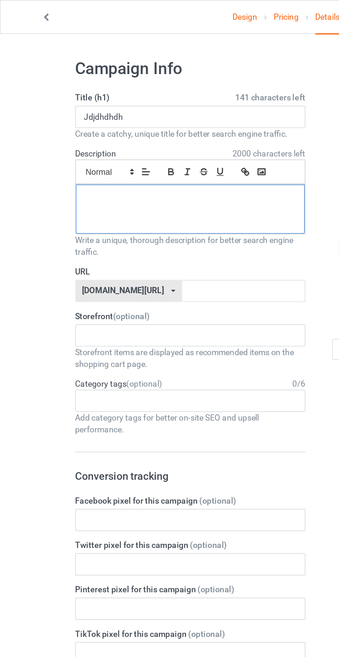
click at [60, 125] on div at bounding box center [113, 123] width 136 height 29
click at [153, 169] on input "text" at bounding box center [144, 172] width 73 height 13
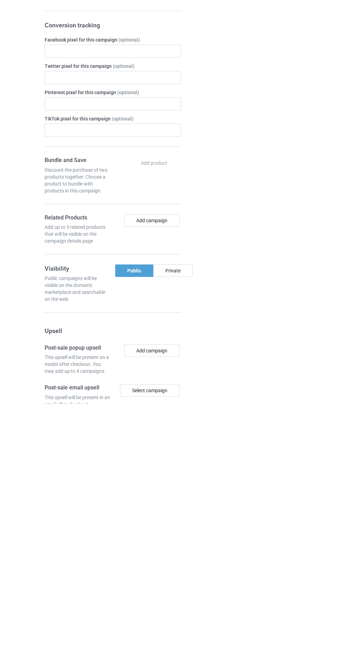
type input "Bdhhdhdhh"
click at [191, 528] on div "Change default product or side" at bounding box center [243, 416] width 114 height 781
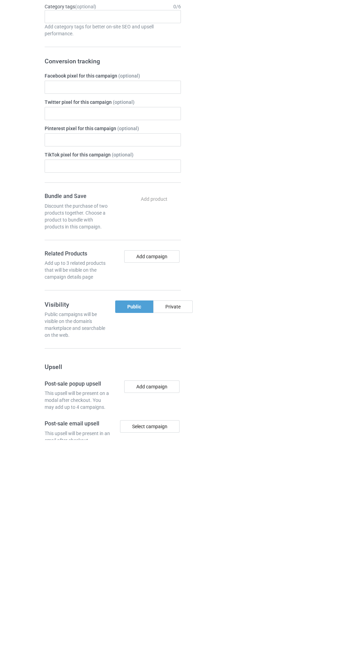
scroll to position [3, 0]
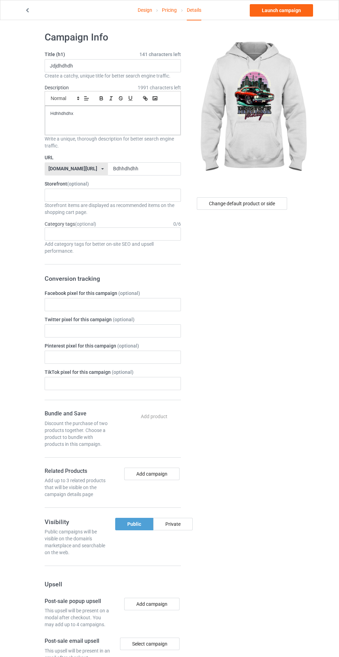
click at [174, 522] on div "Private" at bounding box center [172, 524] width 39 height 12
click at [288, 14] on link "Launch campaign" at bounding box center [281, 10] width 63 height 12
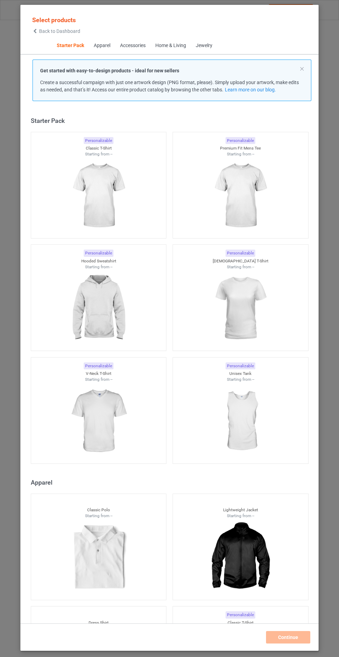
scroll to position [8, 0]
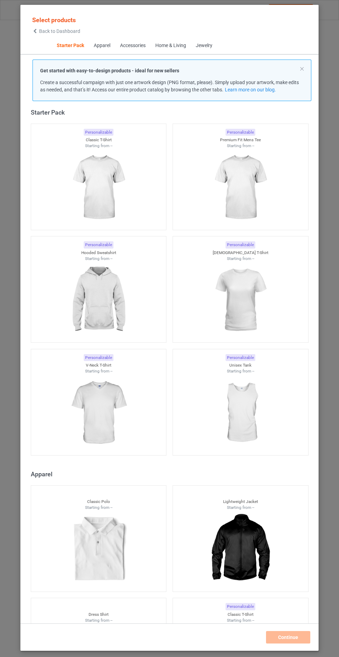
click at [108, 295] on img at bounding box center [98, 300] width 62 height 78
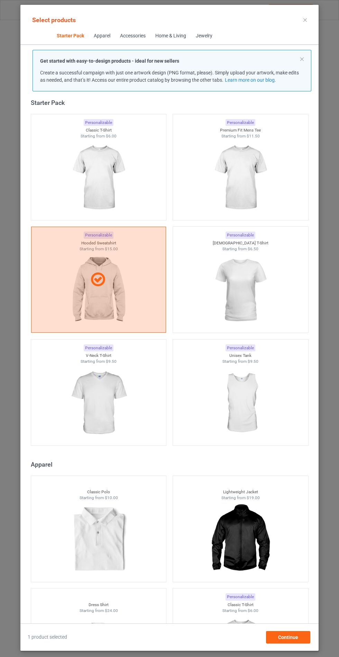
click at [109, 392] on img at bounding box center [98, 403] width 62 height 78
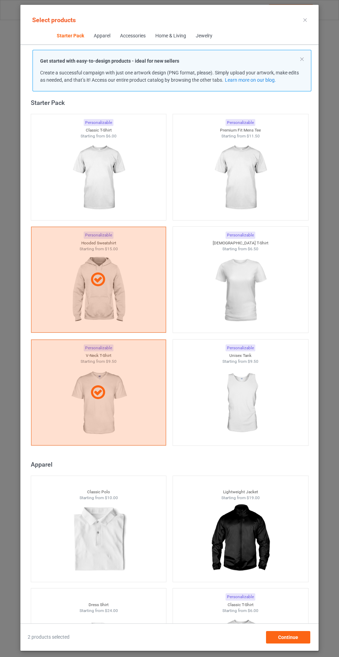
scroll to position [40, 0]
click at [297, 640] on span "Continue" at bounding box center [288, 637] width 20 height 6
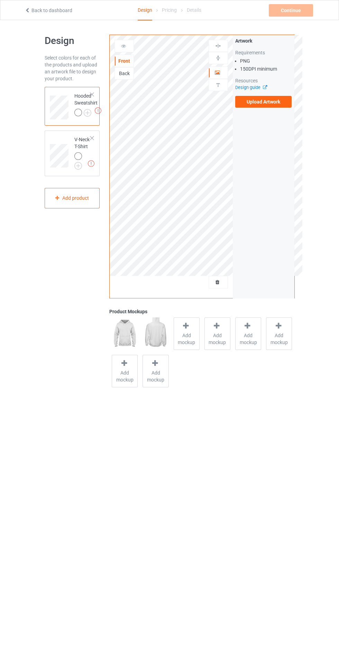
click at [285, 104] on label "Upload Artwork" at bounding box center [263, 102] width 57 height 12
click at [0, 0] on input "Upload Artwork" at bounding box center [0, 0] width 0 height 0
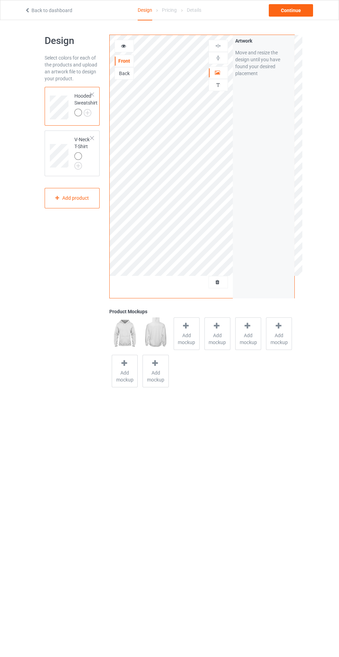
click at [187, 337] on span "Add mockup" at bounding box center [186, 339] width 25 height 14
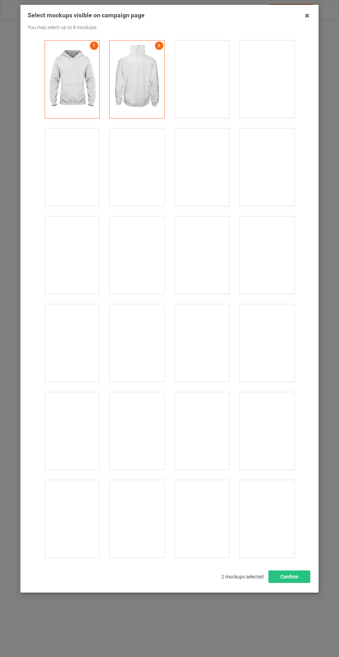
scroll to position [5586, 0]
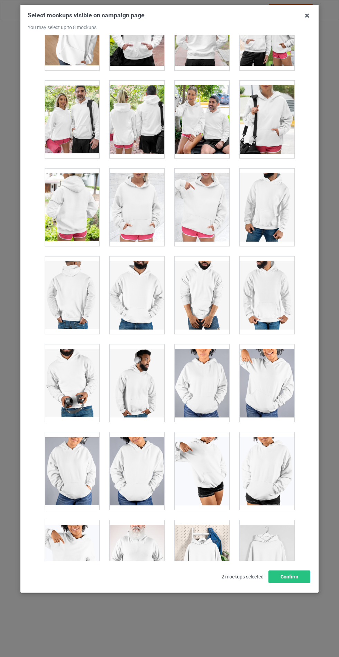
click at [141, 207] on div at bounding box center [137, 208] width 55 height 78
click at [306, 583] on button "Confirm" at bounding box center [290, 576] width 42 height 12
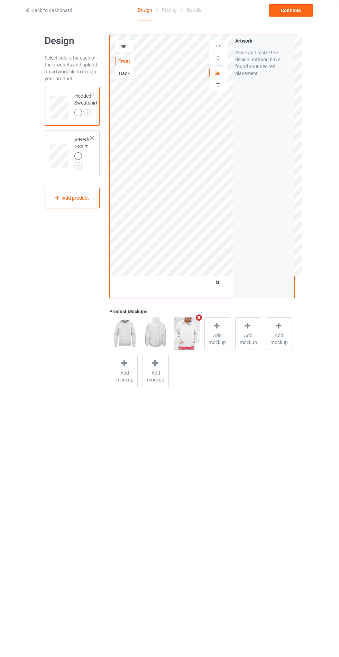
click at [0, 0] on img at bounding box center [0, 0] width 0 height 0
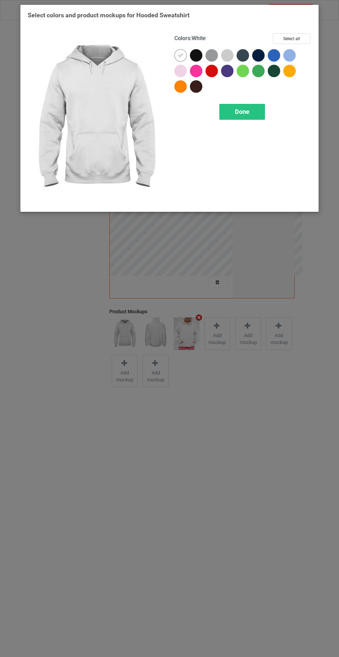
click at [232, 56] on div at bounding box center [227, 55] width 12 height 12
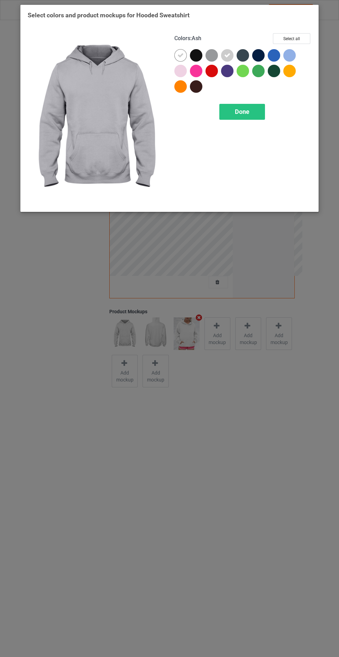
click at [181, 74] on div at bounding box center [180, 71] width 12 height 12
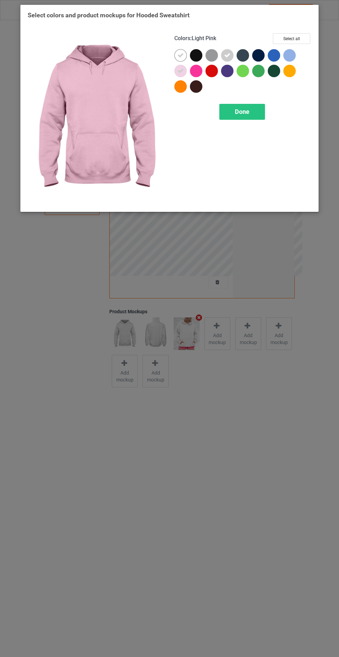
click at [288, 56] on div at bounding box center [289, 55] width 12 height 12
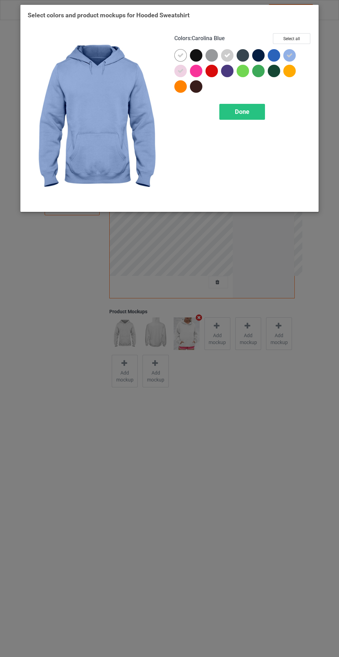
click at [250, 108] on div "Done" at bounding box center [242, 112] width 46 height 16
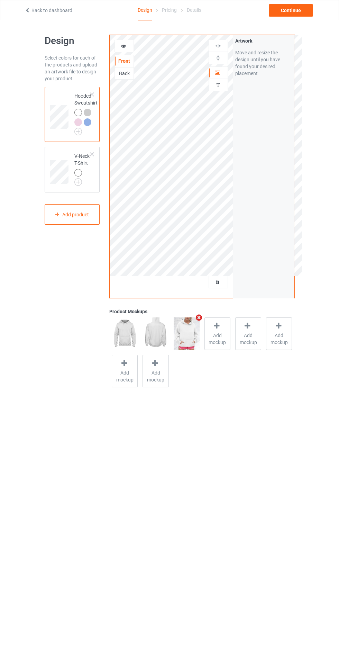
click at [60, 150] on td at bounding box center [60, 170] width 21 height 40
click at [0, 0] on img at bounding box center [0, 0] width 0 height 0
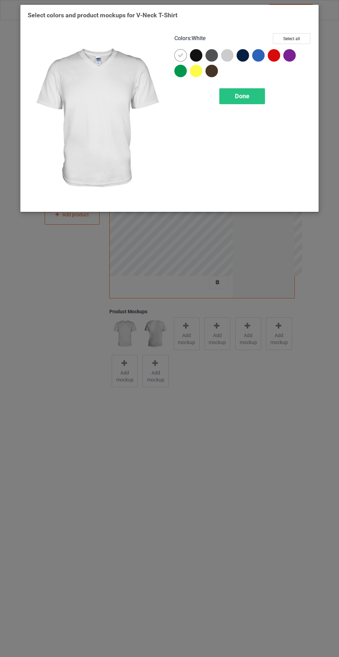
click at [231, 62] on div at bounding box center [229, 57] width 16 height 16
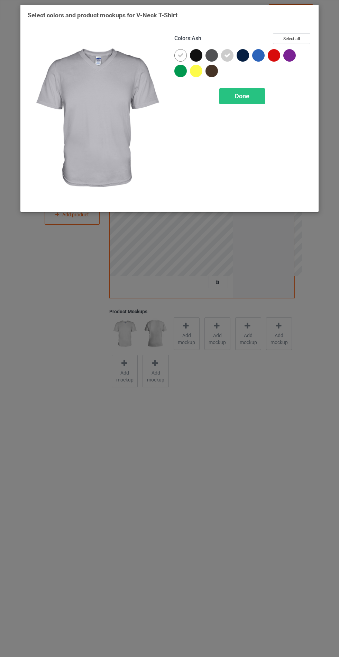
click at [250, 89] on div "Done" at bounding box center [242, 96] width 46 height 16
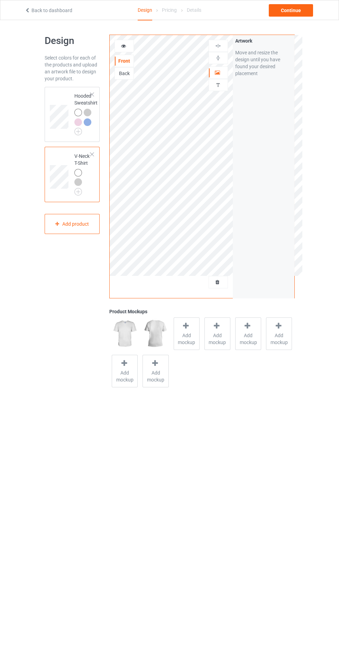
click at [186, 341] on span "Add mockup" at bounding box center [186, 339] width 25 height 14
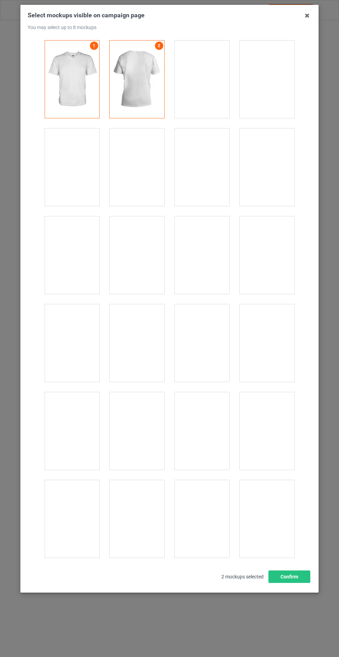
scroll to position [933, 0]
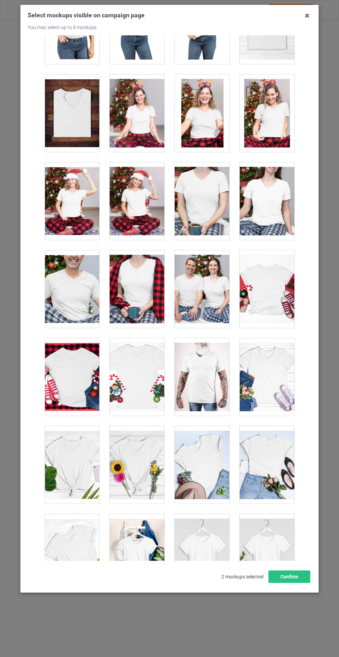
click at [136, 463] on div at bounding box center [137, 465] width 55 height 78
click at [266, 559] on div at bounding box center [267, 553] width 55 height 78
click at [152, 554] on div at bounding box center [137, 553] width 55 height 78
click at [294, 583] on button "Confirm" at bounding box center [290, 576] width 42 height 12
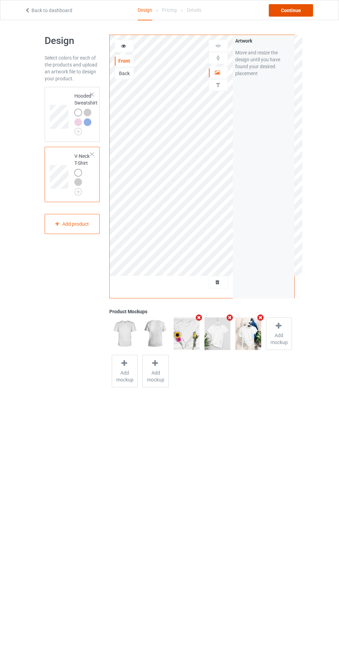
click at [302, 14] on div "Continue" at bounding box center [291, 10] width 44 height 12
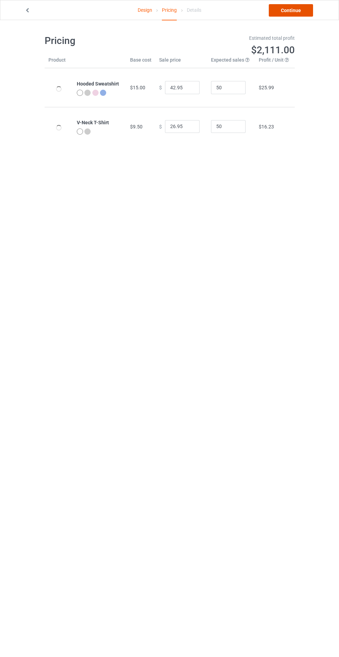
click at [302, 14] on link "Continue" at bounding box center [291, 10] width 44 height 12
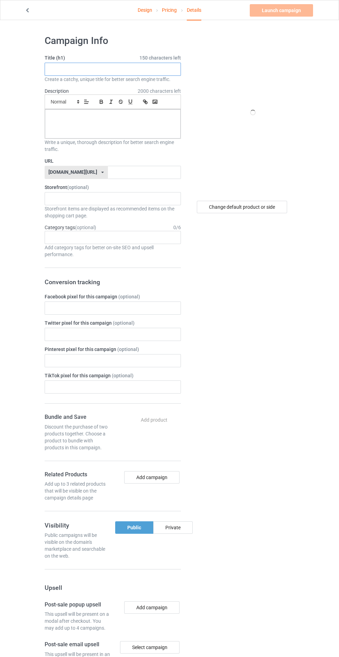
click at [150, 70] on input "text" at bounding box center [113, 69] width 136 height 13
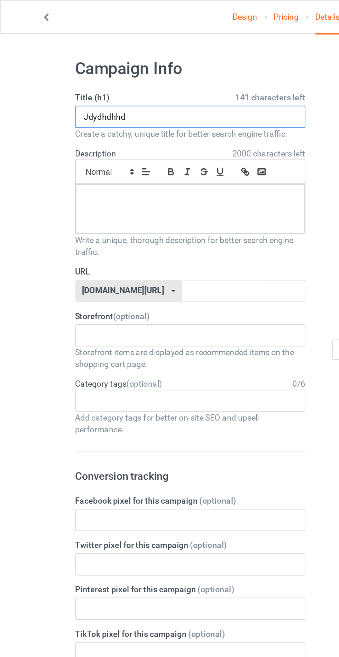
type input "Jdydhdhhd"
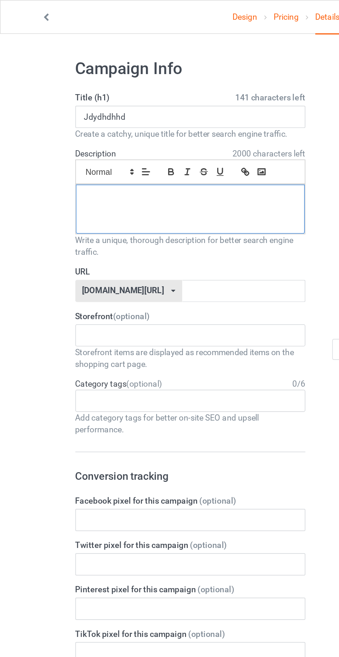
click at [65, 125] on div at bounding box center [113, 123] width 136 height 29
click at [104, 163] on label "URL" at bounding box center [113, 160] width 136 height 7
click at [138, 336] on input "text" at bounding box center [113, 334] width 136 height 13
click at [108, 172] on input "text" at bounding box center [144, 172] width 73 height 13
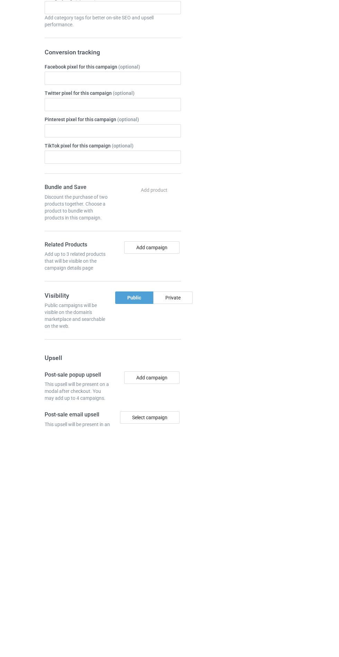
type input "Jdjdhdhdhdhb"
click at [190, 526] on div "Change default product or side" at bounding box center [243, 420] width 114 height 781
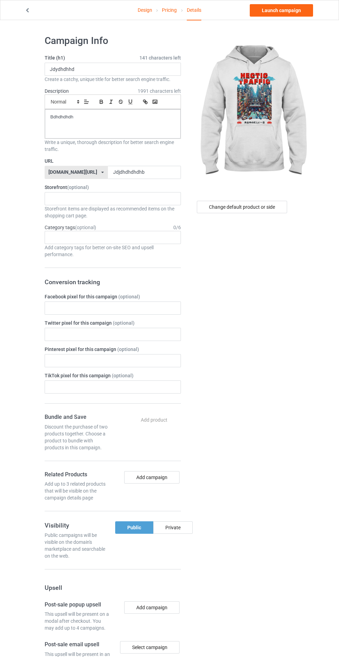
click at [177, 528] on div "Private" at bounding box center [172, 527] width 39 height 12
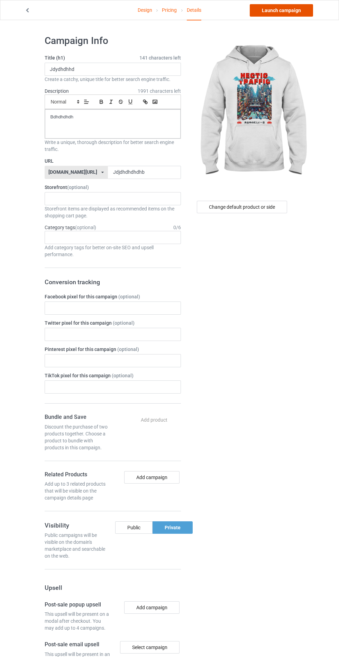
click at [290, 8] on link "Launch campaign" at bounding box center [281, 10] width 63 height 12
